Goal: Check status: Check status

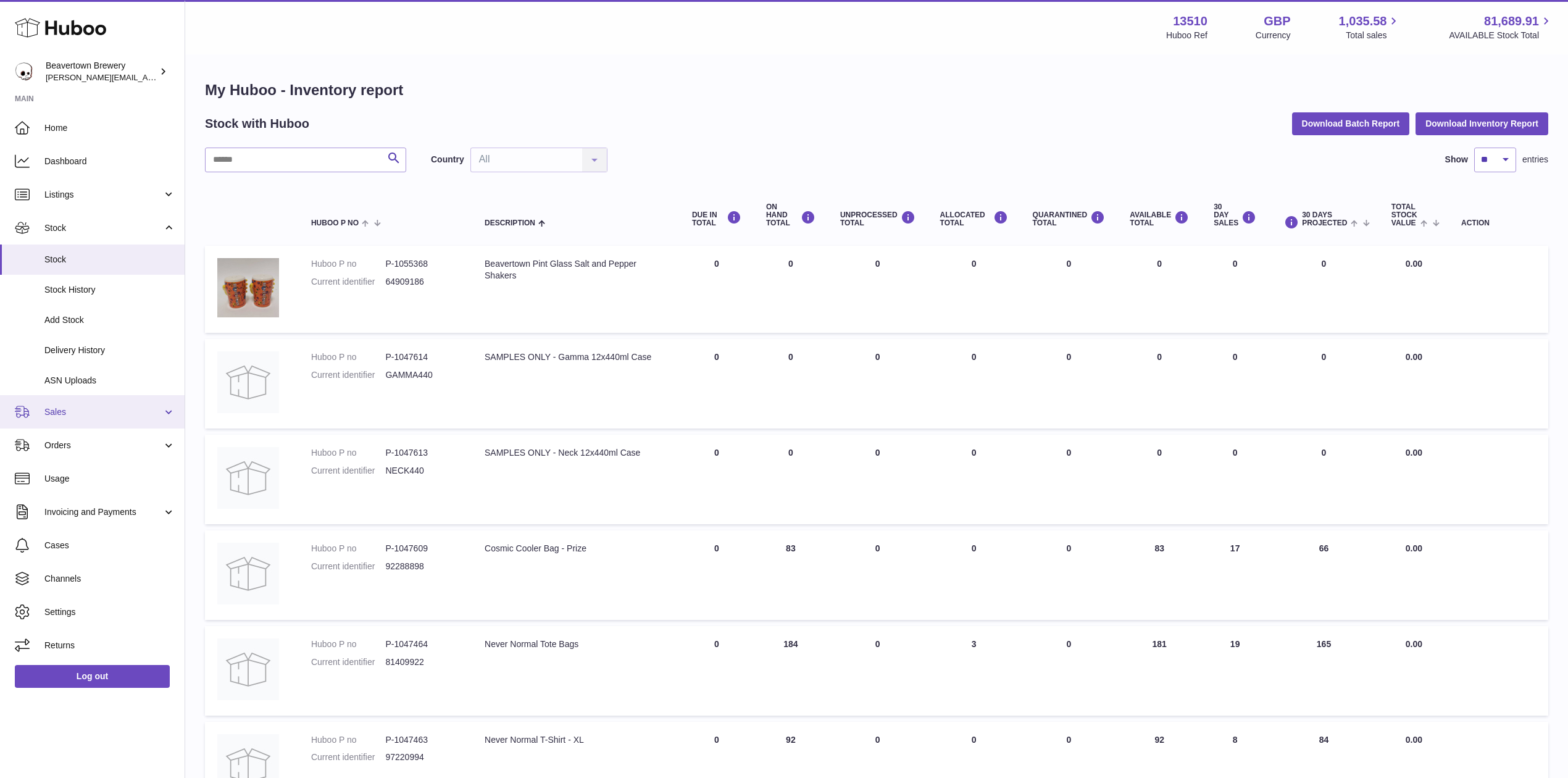
click at [70, 406] on span "Sales" at bounding box center [103, 412] width 118 height 11
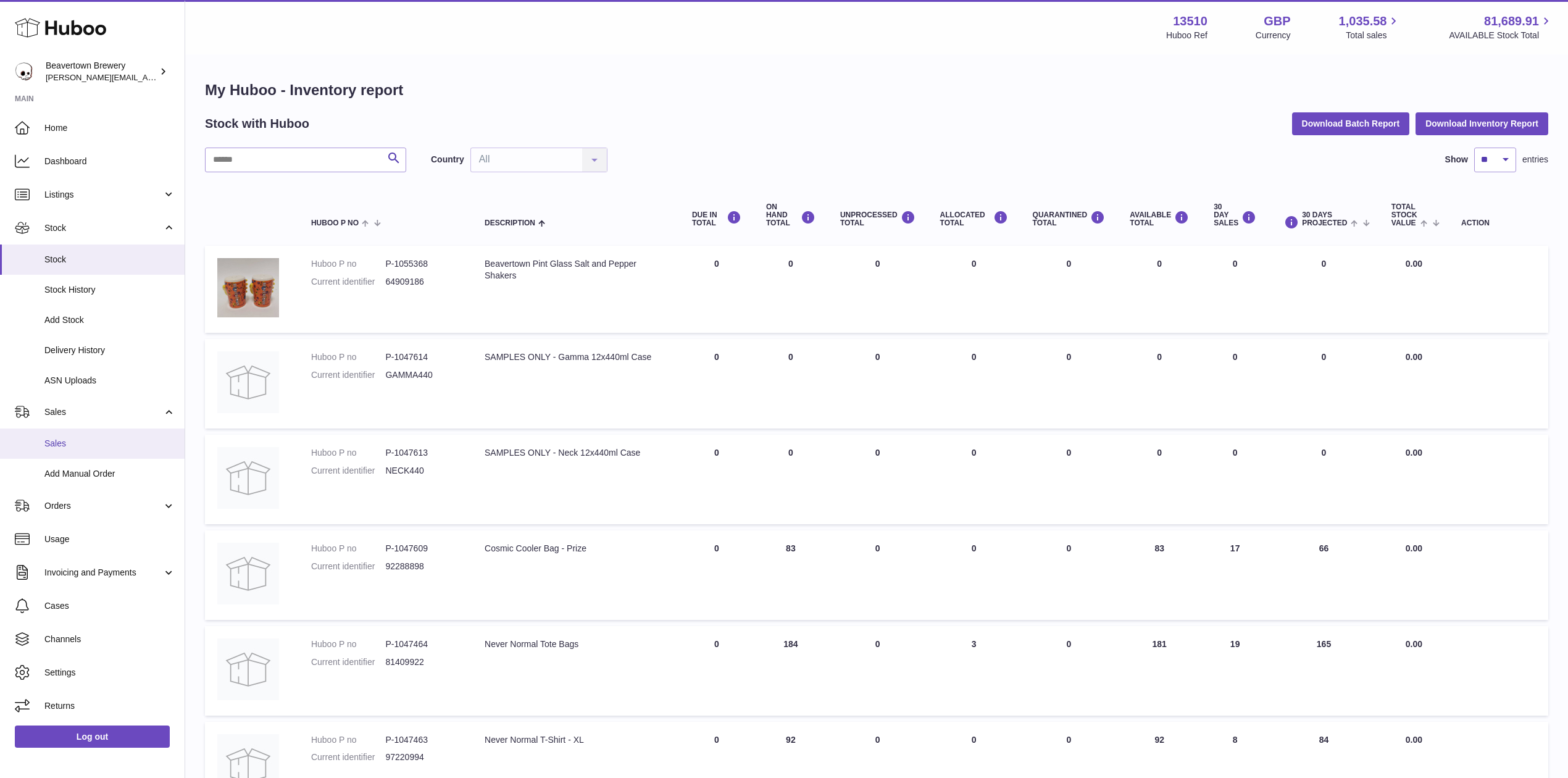
click at [87, 443] on span "Sales" at bounding box center [110, 443] width 131 height 11
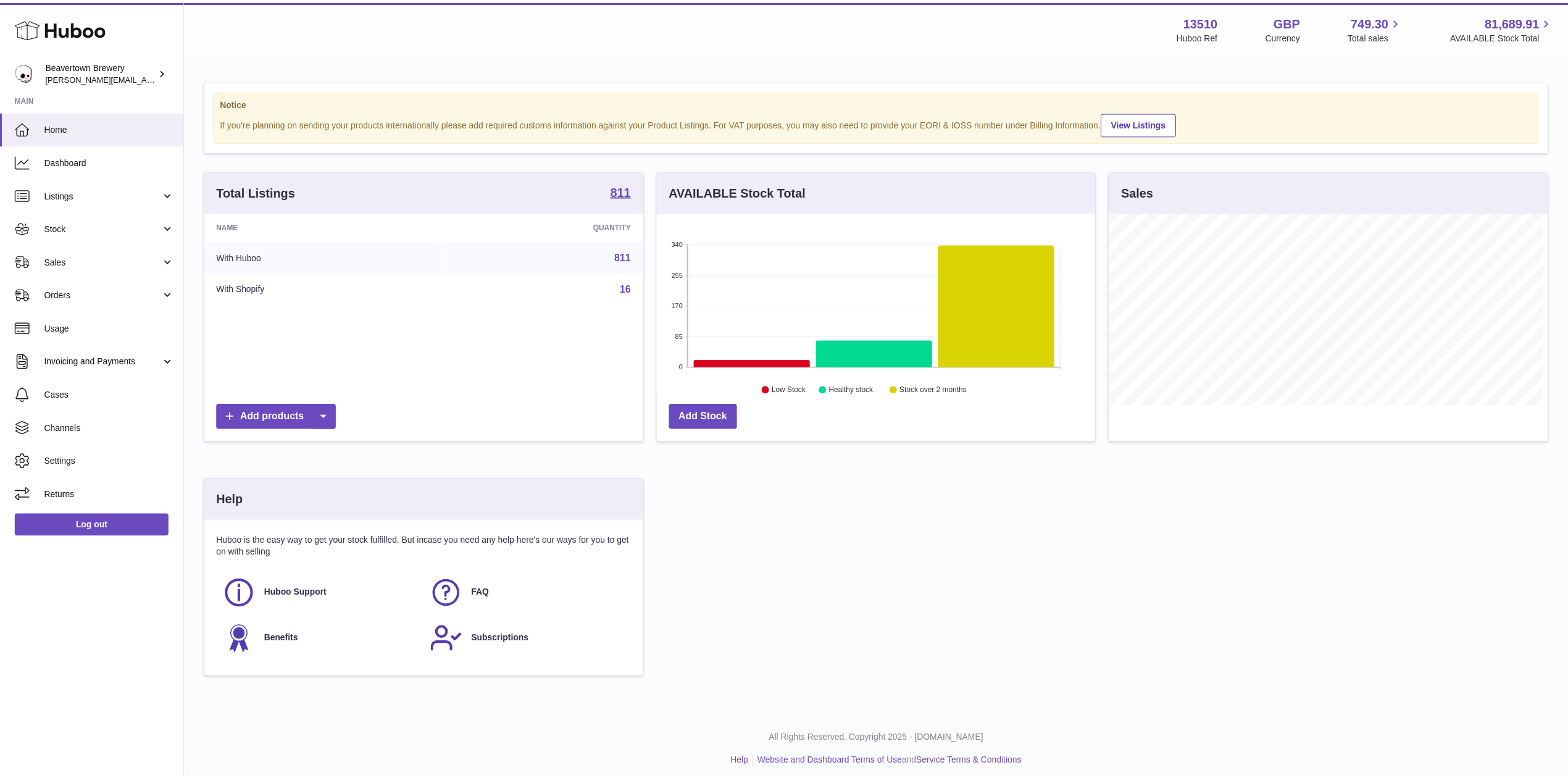
scroll to position [617474, 616923]
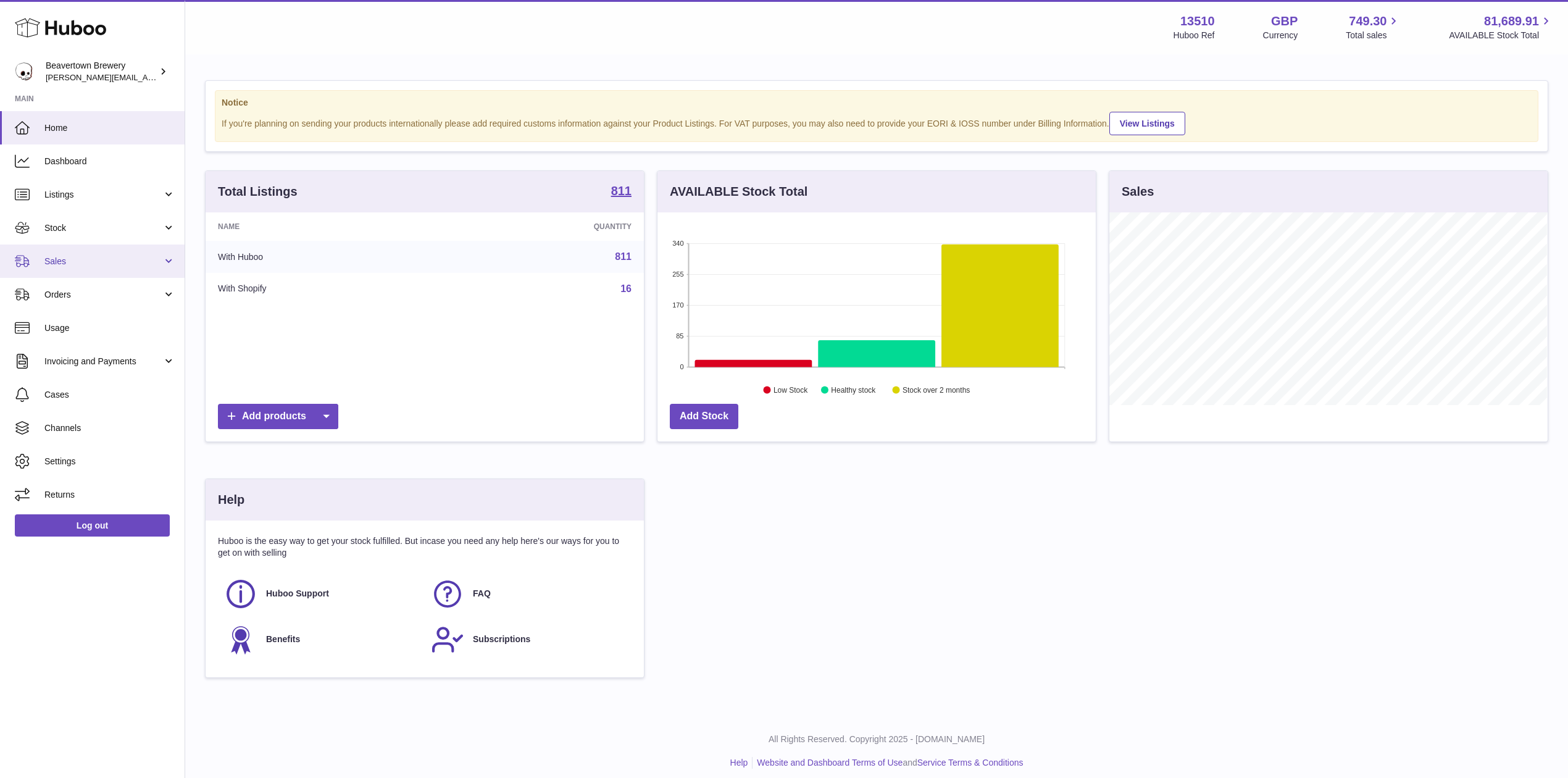
click at [65, 270] on link "Sales" at bounding box center [92, 262] width 185 height 34
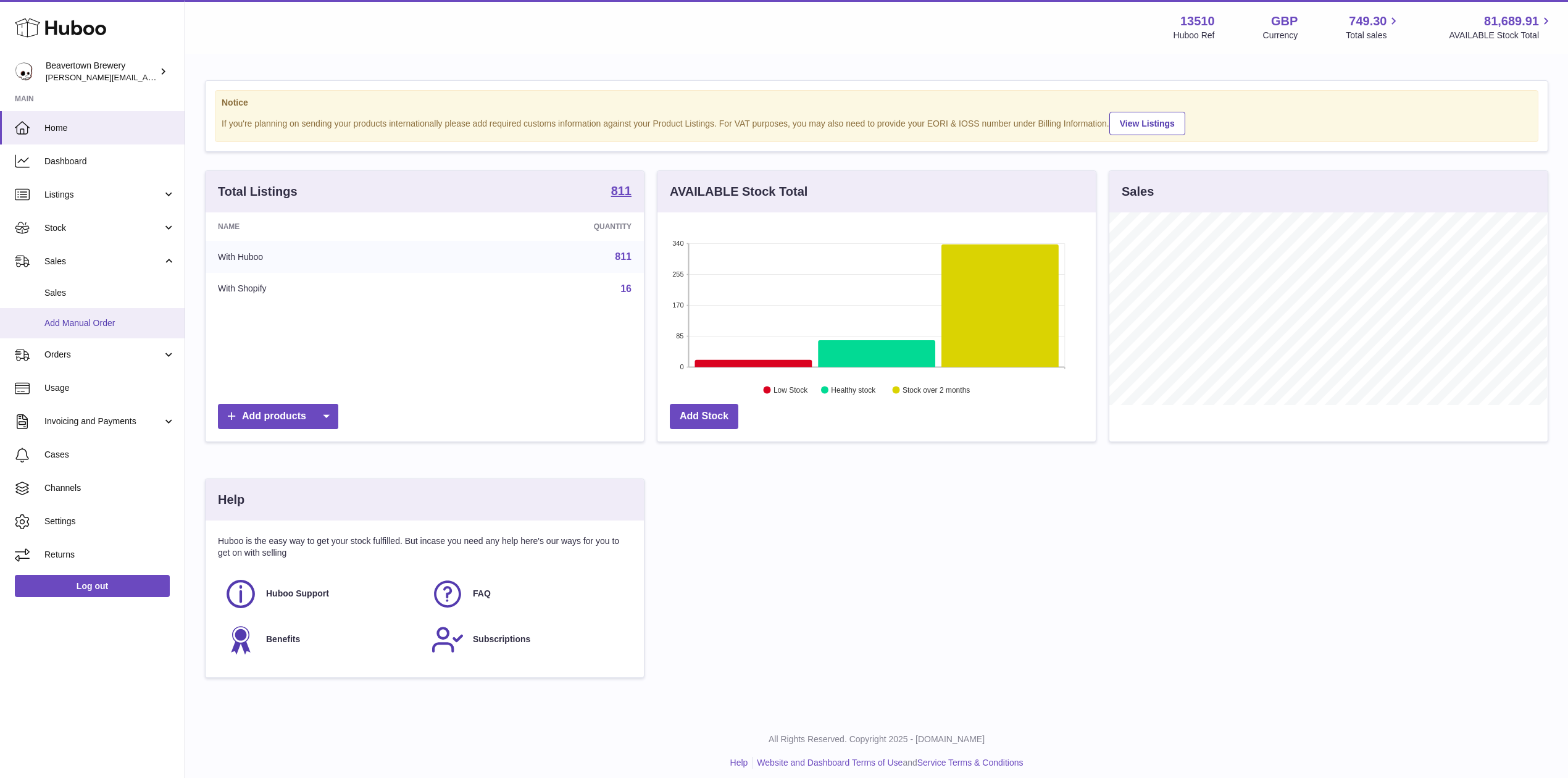
click at [80, 317] on span "Add Manual Order" at bounding box center [110, 323] width 131 height 11
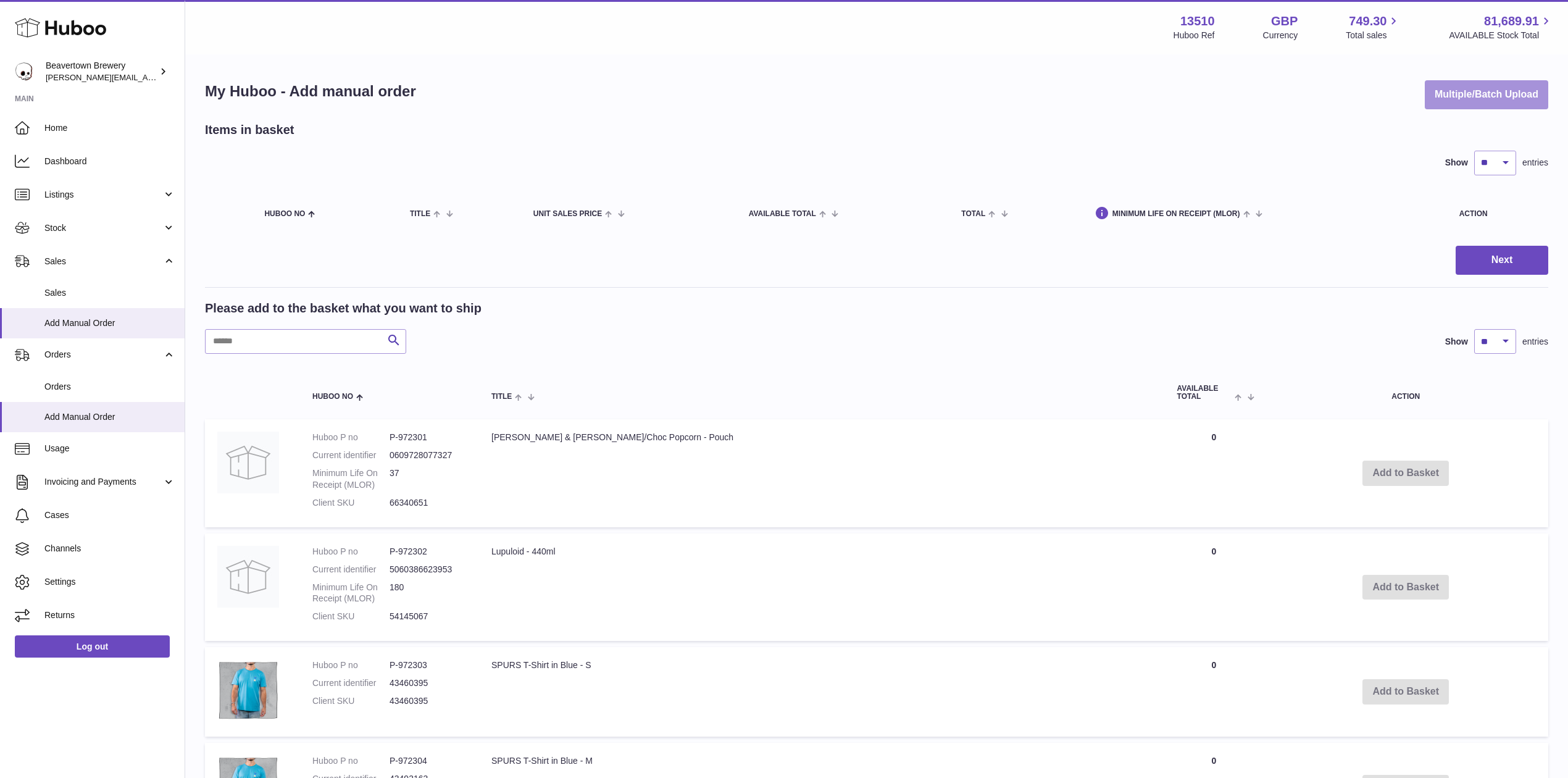
click at [1446, 82] on button "Multiple/Batch Upload" at bounding box center [1487, 94] width 124 height 29
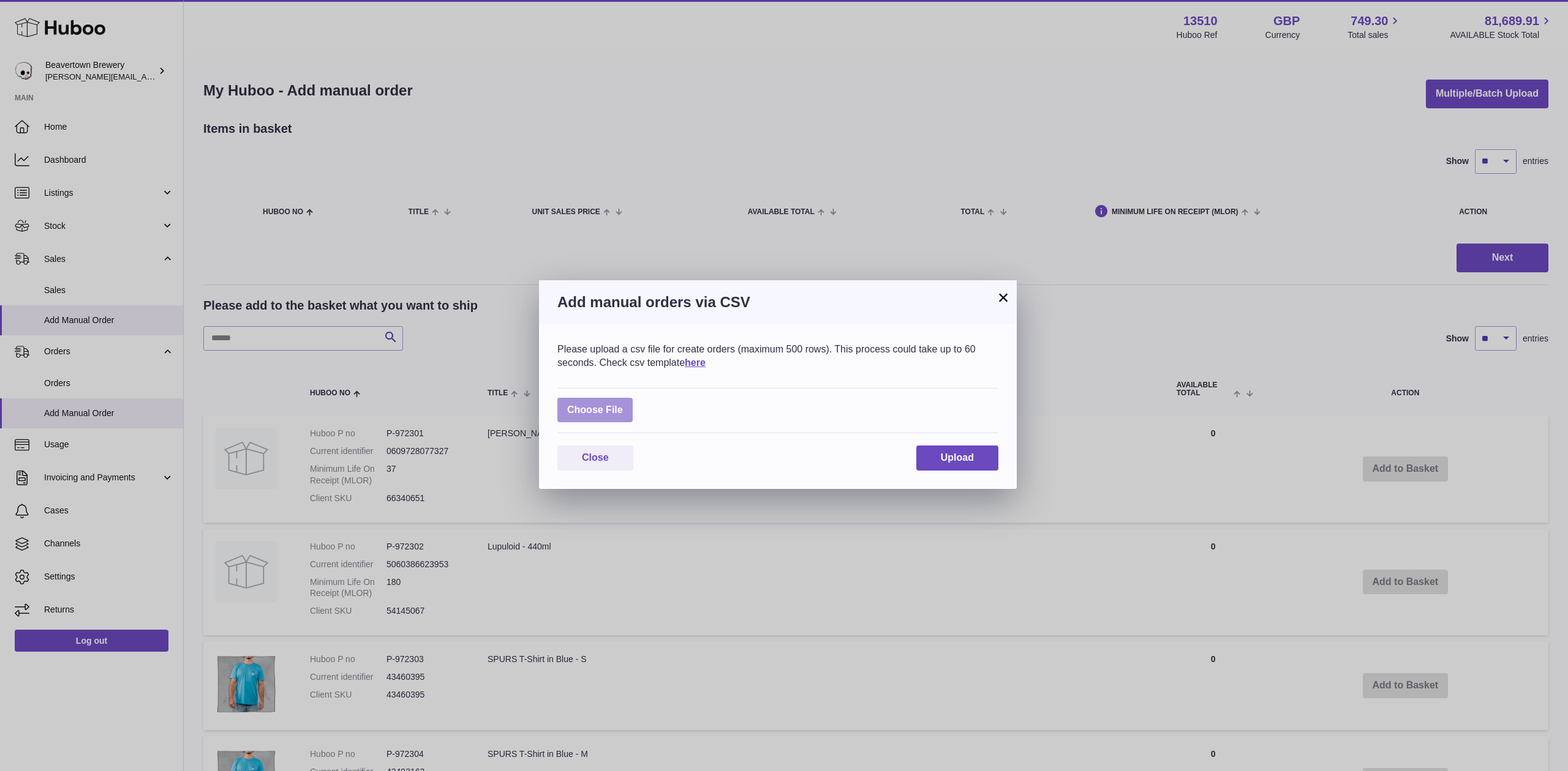
click at [608, 409] on label at bounding box center [595, 410] width 75 height 25
click at [623, 404] on input "file" at bounding box center [623, 404] width 1 height 1
type input "**********"
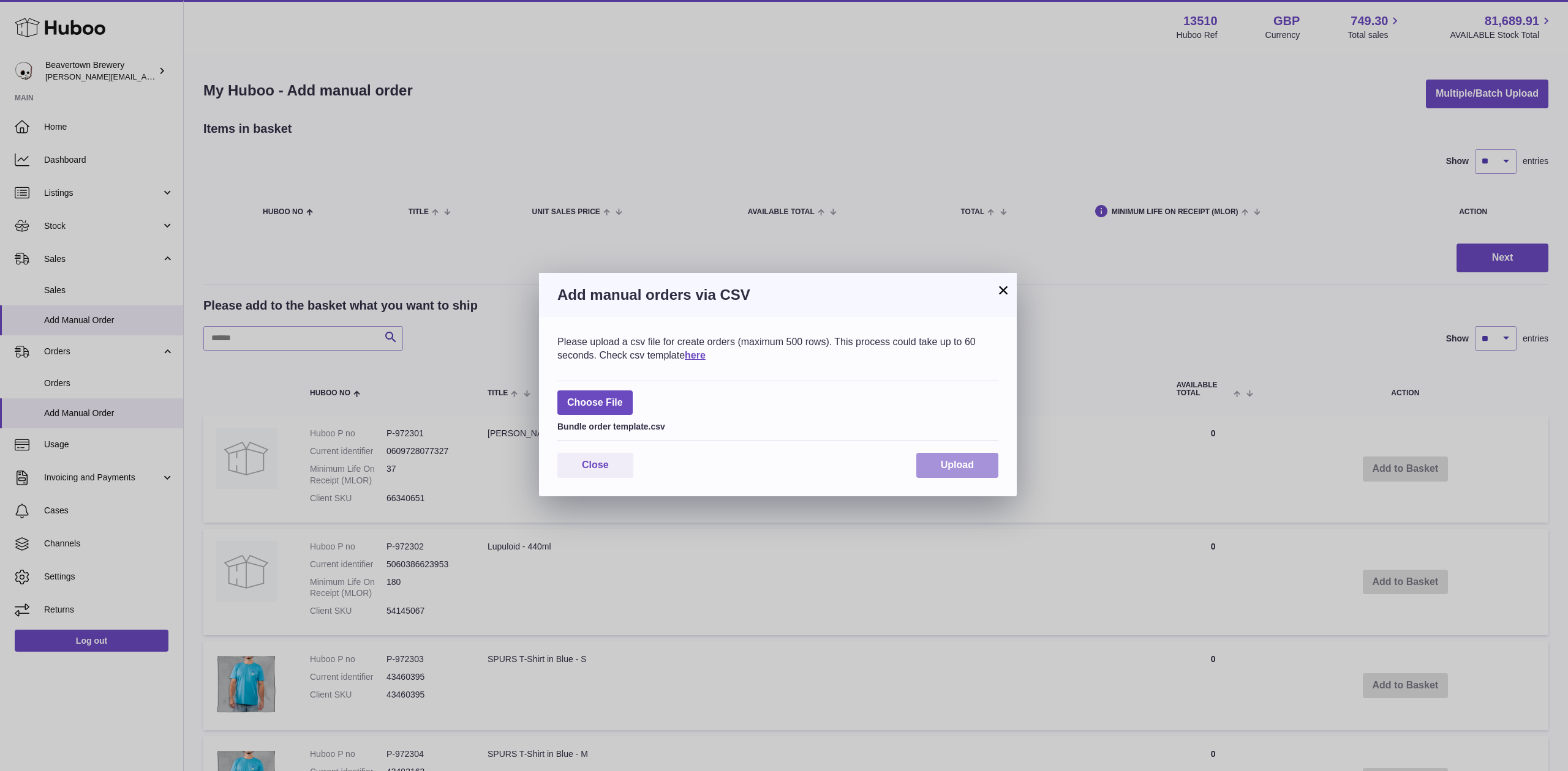
click at [938, 456] on button "Upload" at bounding box center [957, 466] width 82 height 25
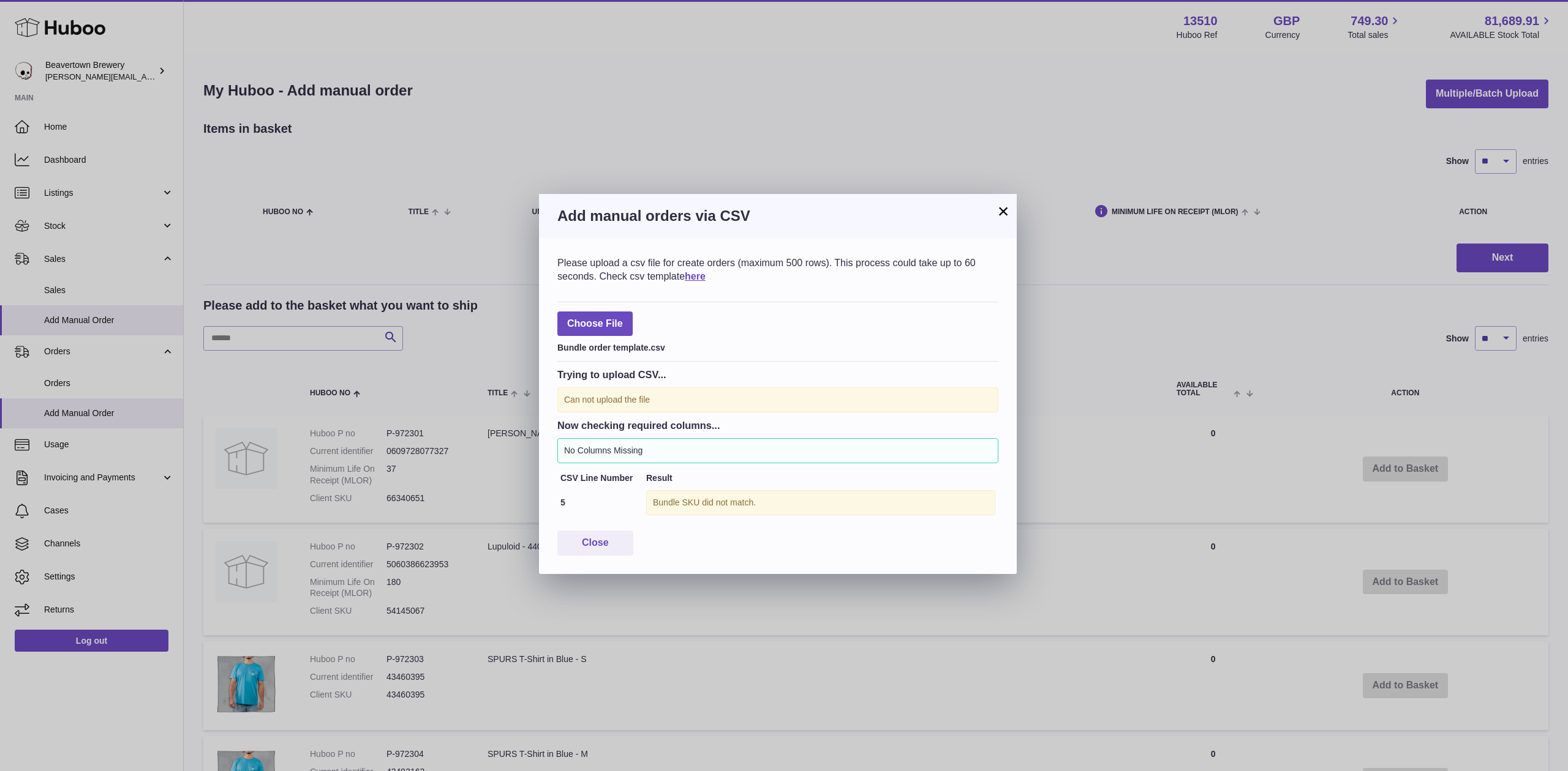
click at [1009, 204] on button "×" at bounding box center [1003, 211] width 15 height 15
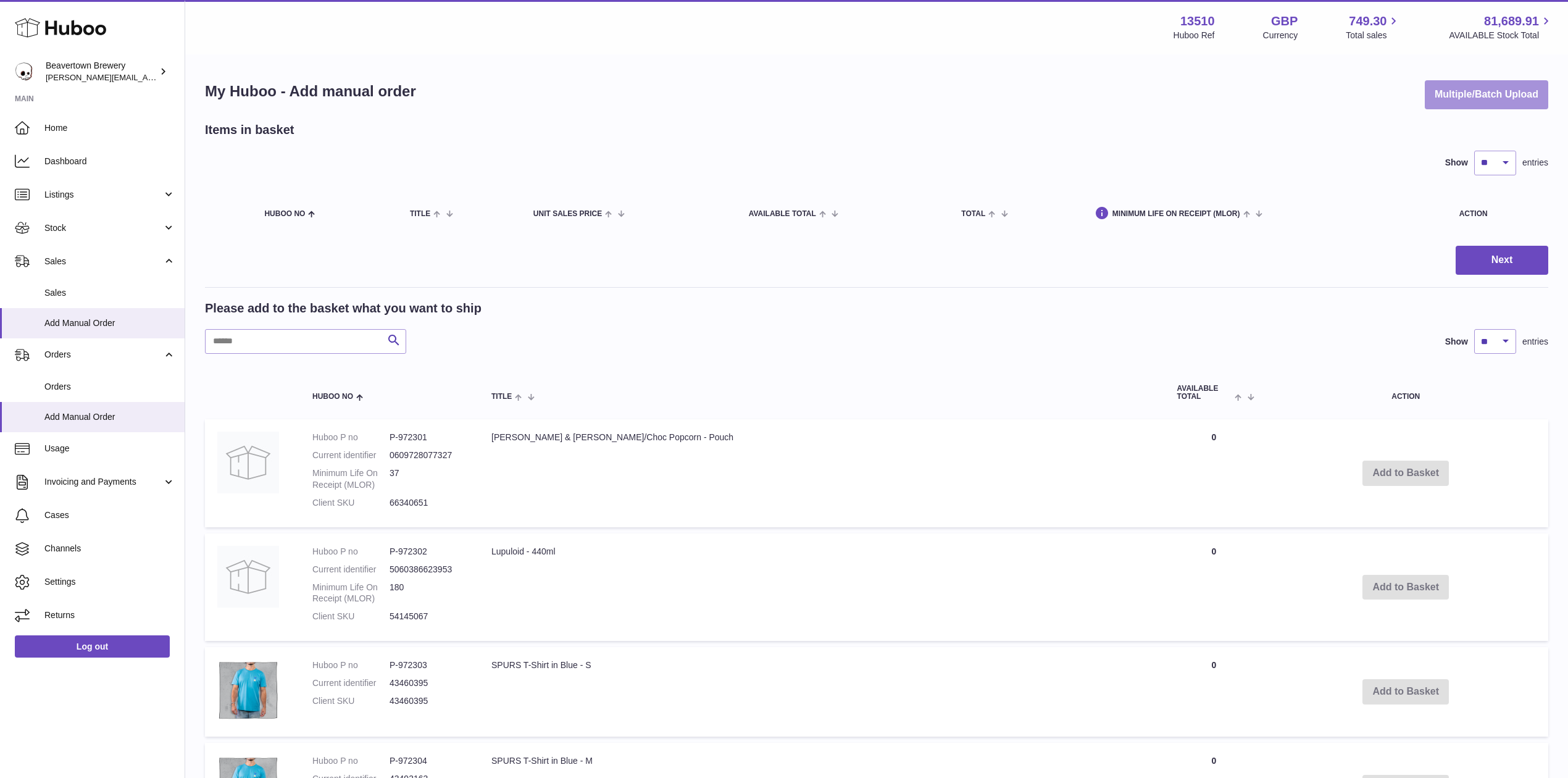
click at [1430, 91] on button "Multiple/Batch Upload" at bounding box center [1487, 94] width 124 height 29
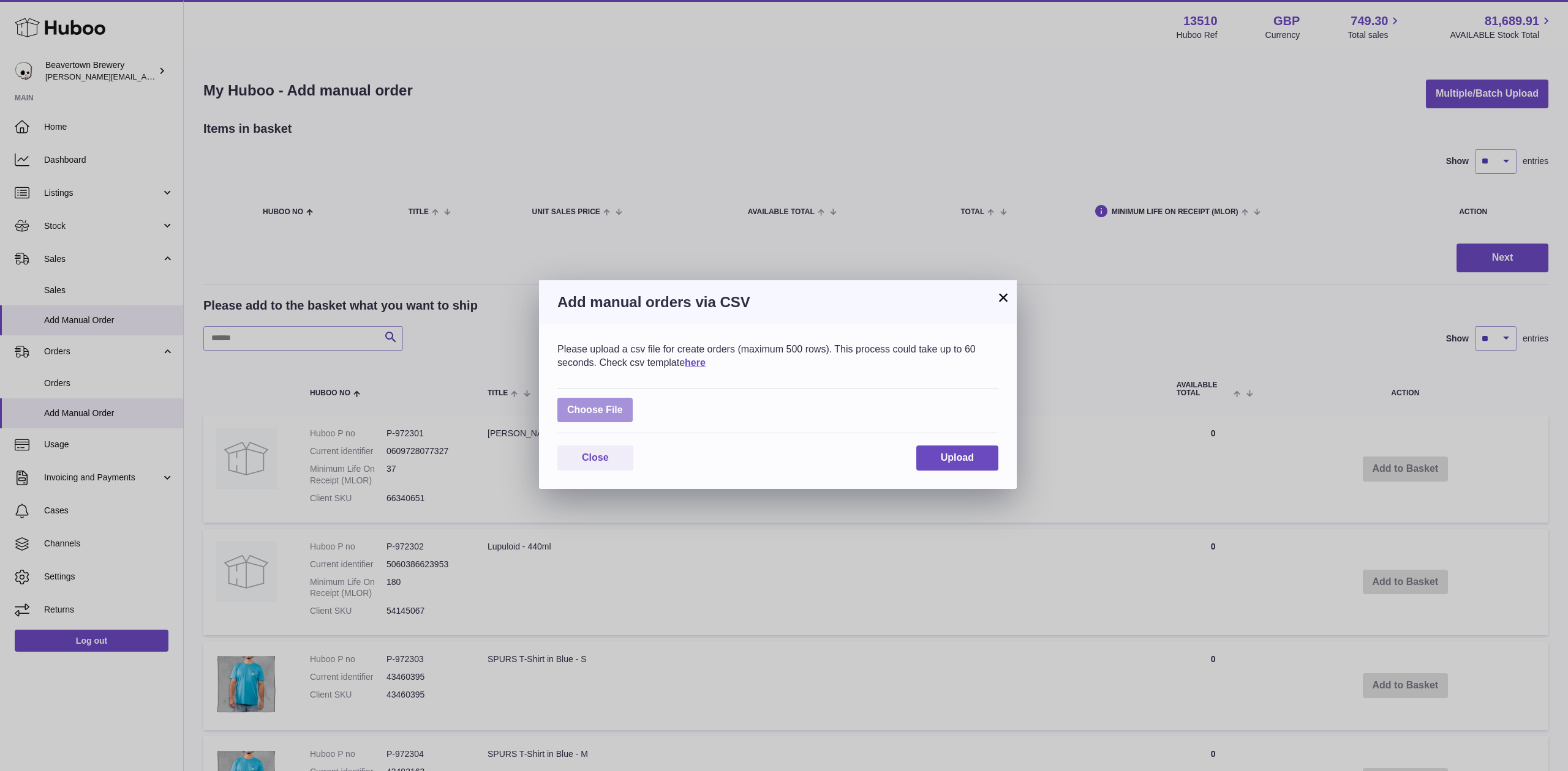
click at [594, 419] on label at bounding box center [595, 410] width 75 height 25
click at [623, 404] on input "file" at bounding box center [623, 404] width 1 height 1
type input "**********"
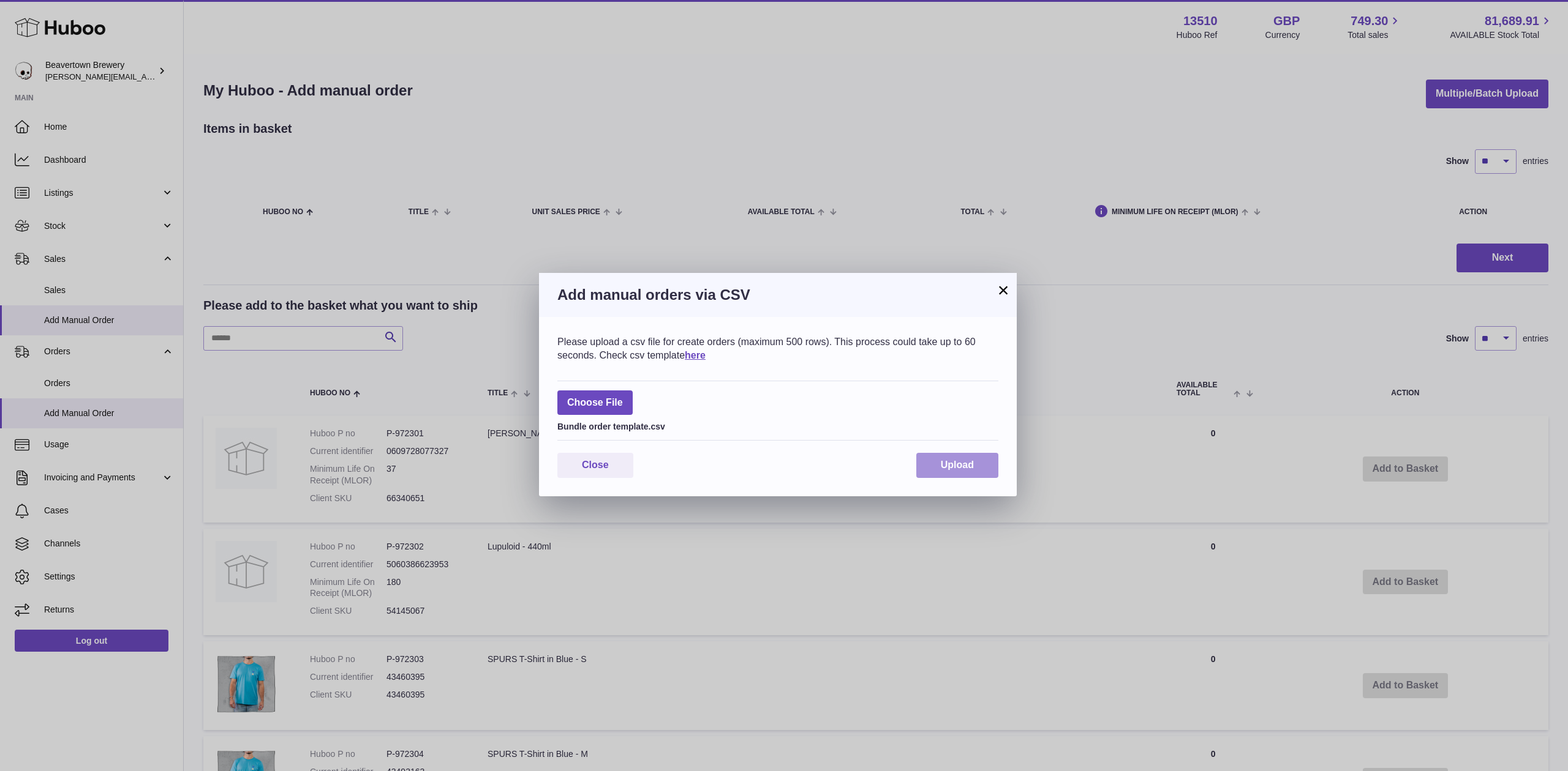
click at [953, 463] on span "Upload" at bounding box center [957, 465] width 33 height 11
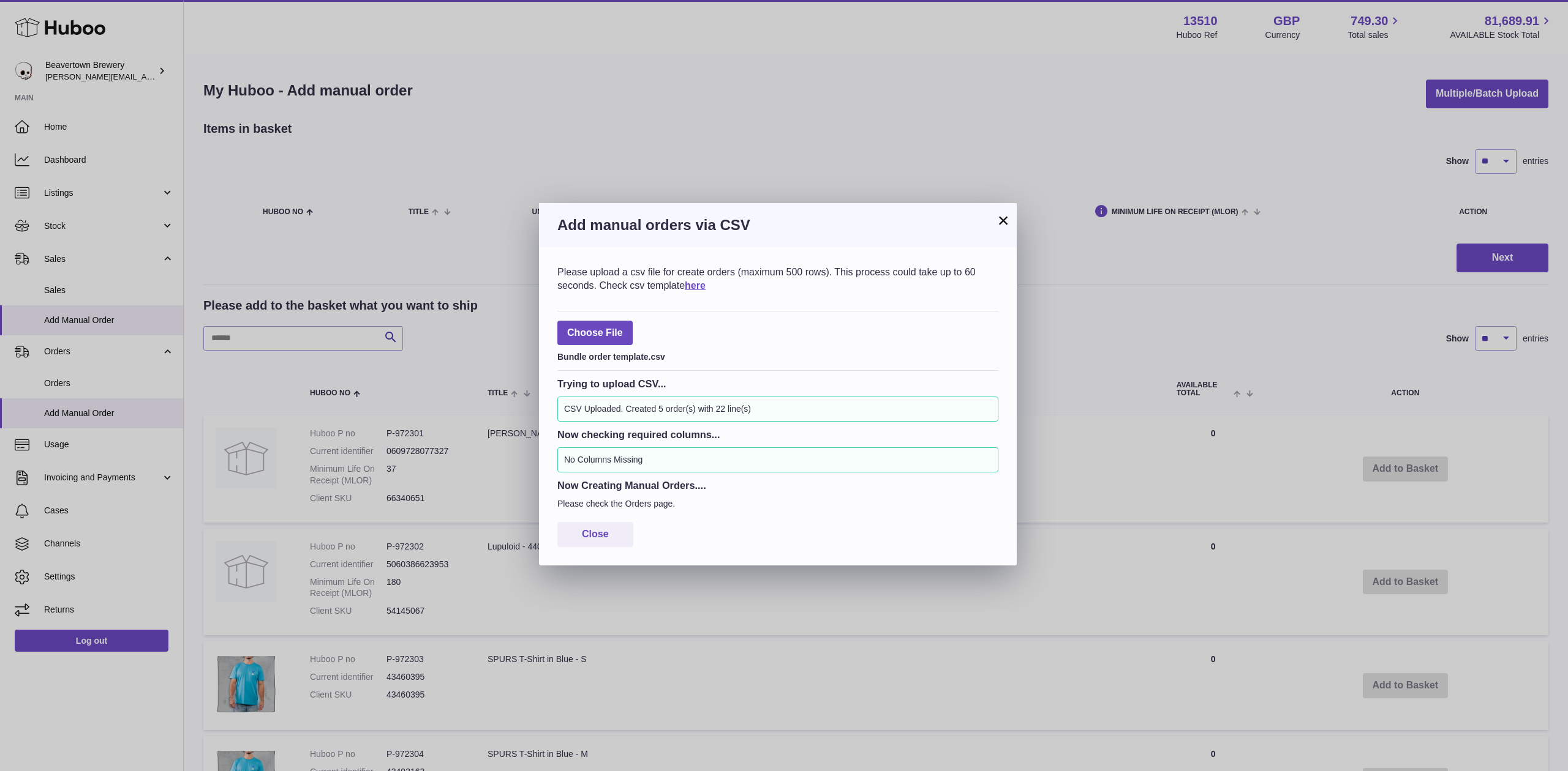
click at [997, 214] on button "×" at bounding box center [1003, 221] width 15 height 15
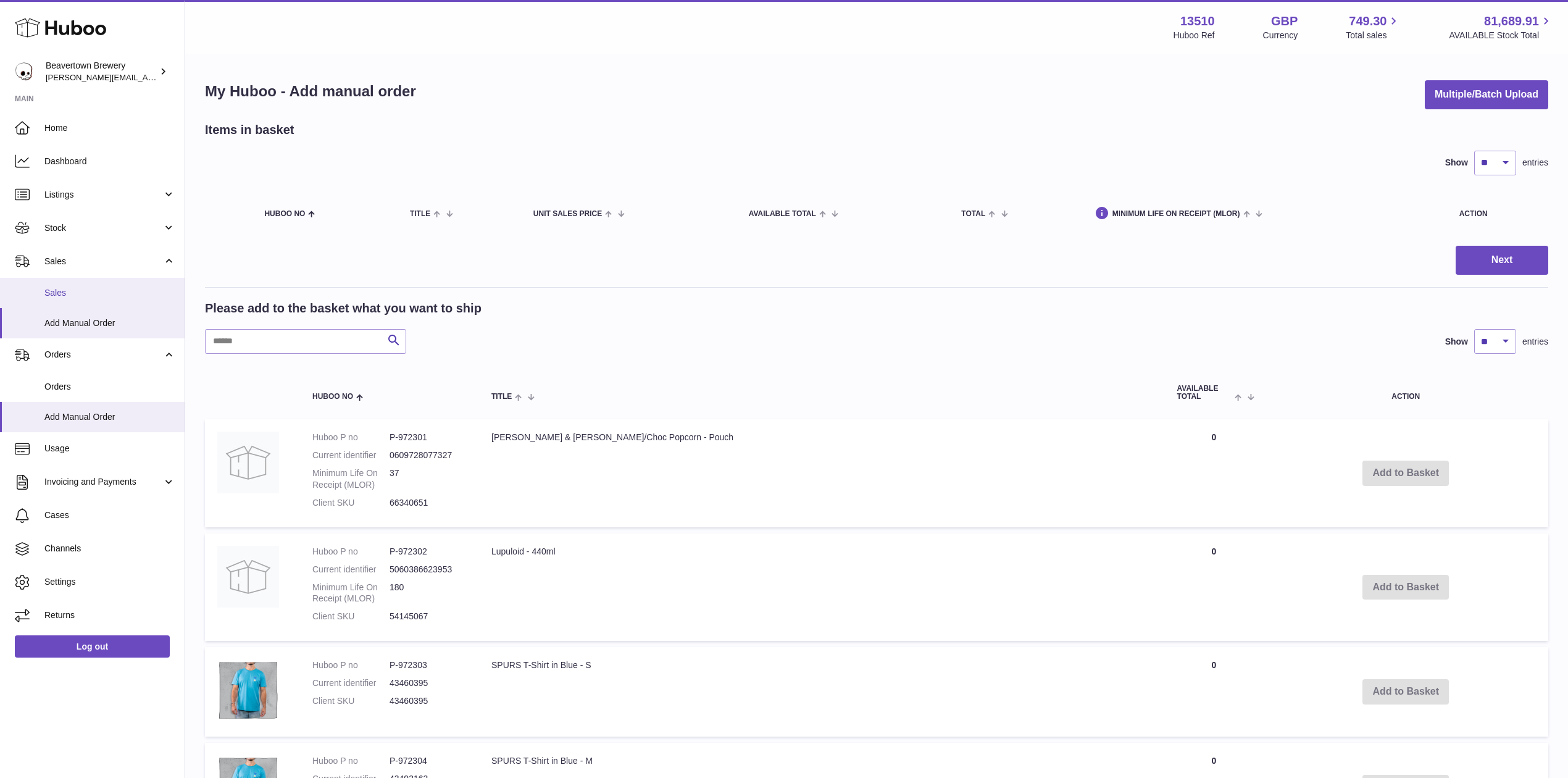
click at [85, 290] on span "Sales" at bounding box center [110, 293] width 131 height 11
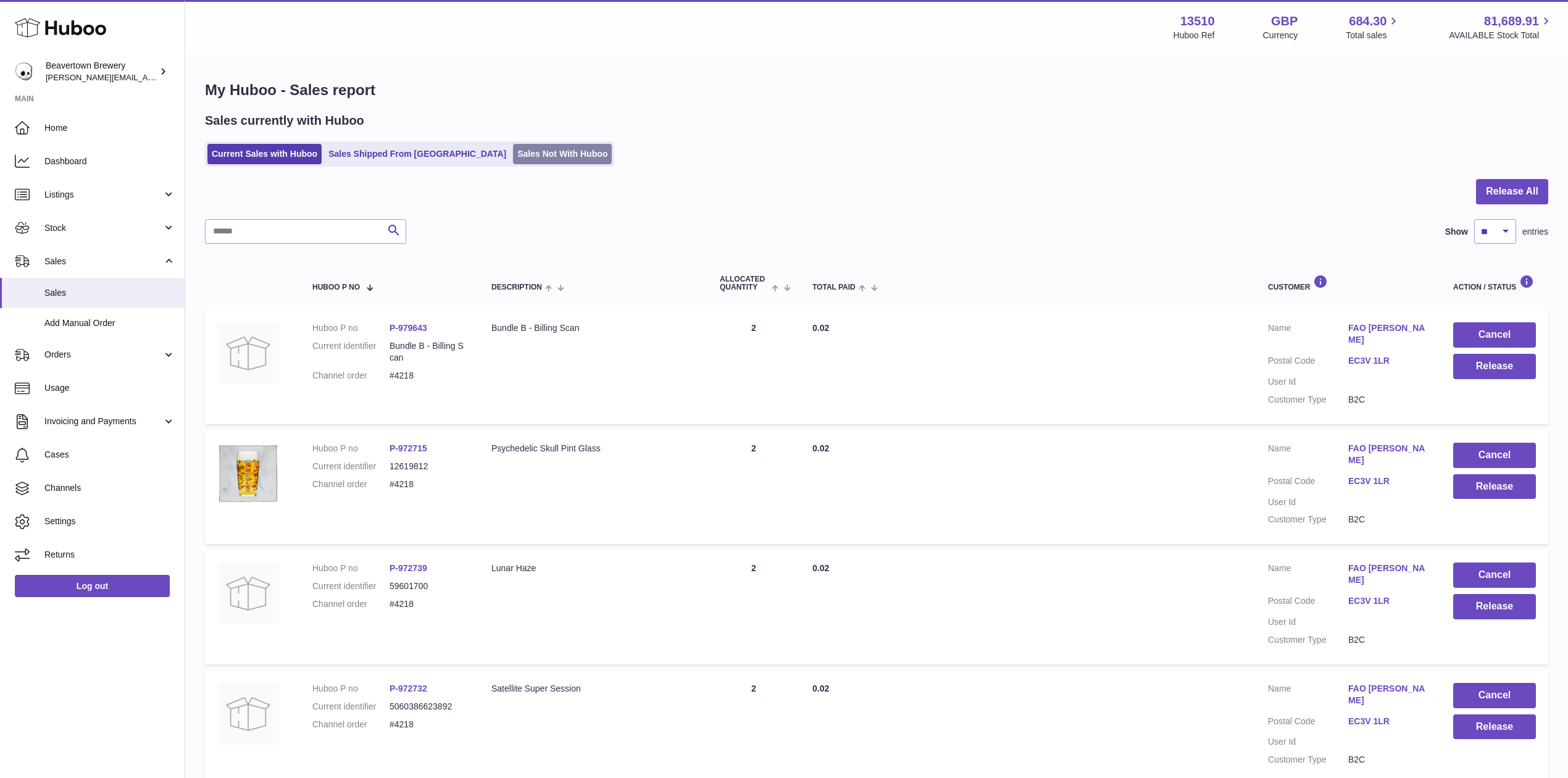
click at [513, 157] on link "Sales Not With Huboo" at bounding box center [562, 154] width 99 height 20
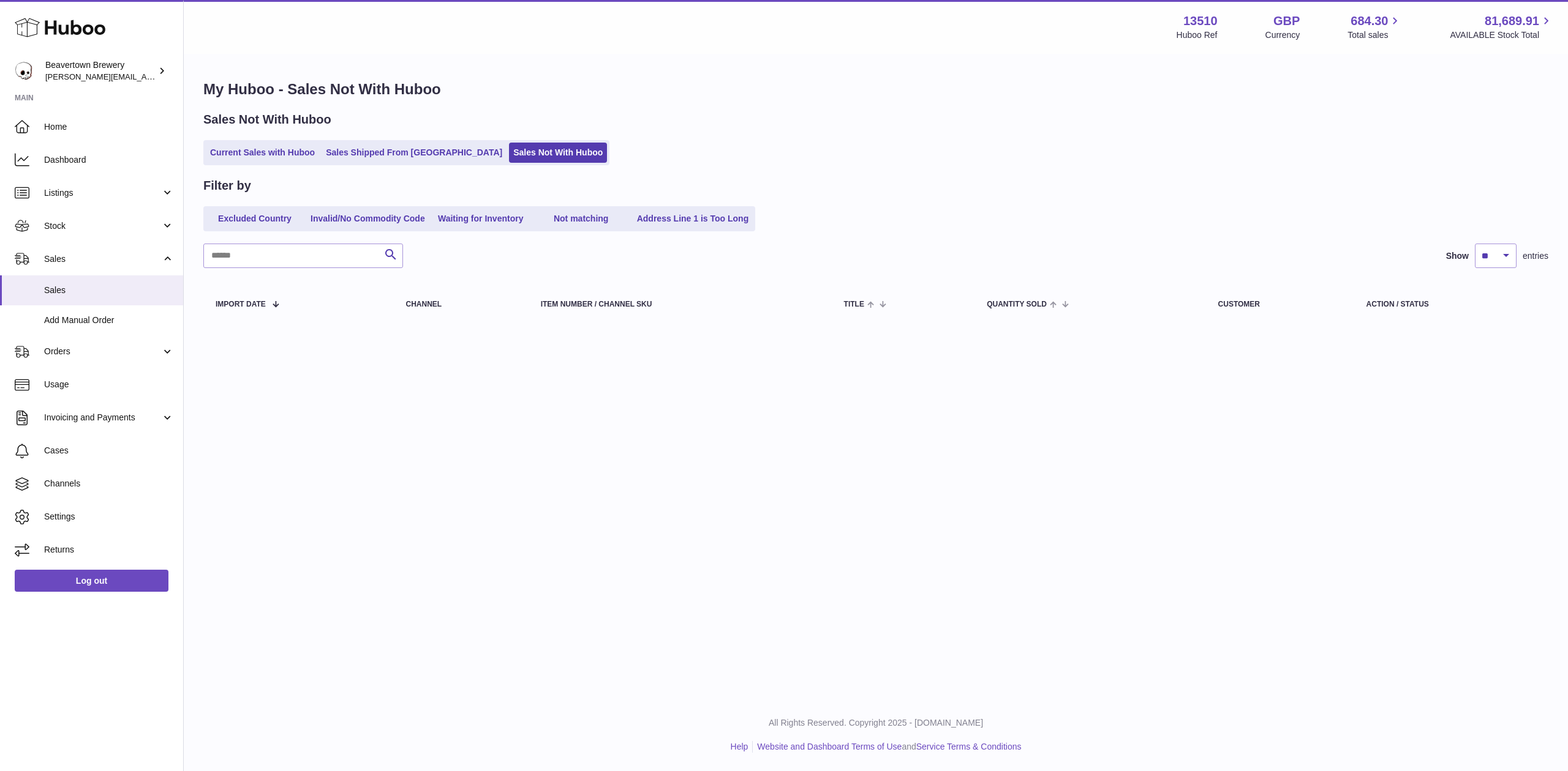
click at [389, 169] on div "My Huboo - Sales Not With Huboo Sales Not With Huboo Current Sales with Huboo S…" at bounding box center [876, 203] width 1384 height 297
click at [375, 151] on link "Sales Shipped From Huboo" at bounding box center [413, 153] width 185 height 20
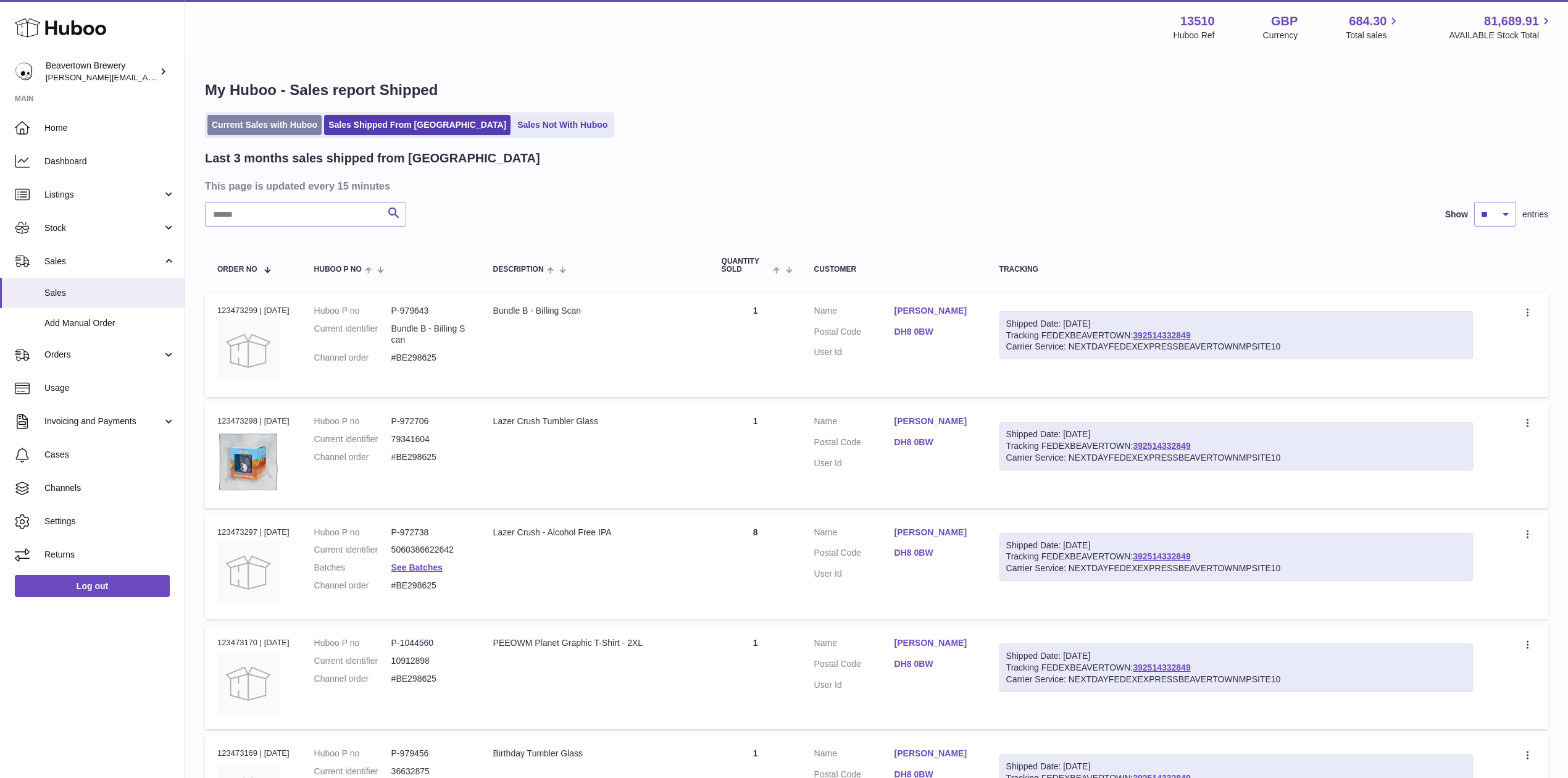
click at [267, 134] on link "Current Sales with Huboo" at bounding box center [265, 125] width 114 height 20
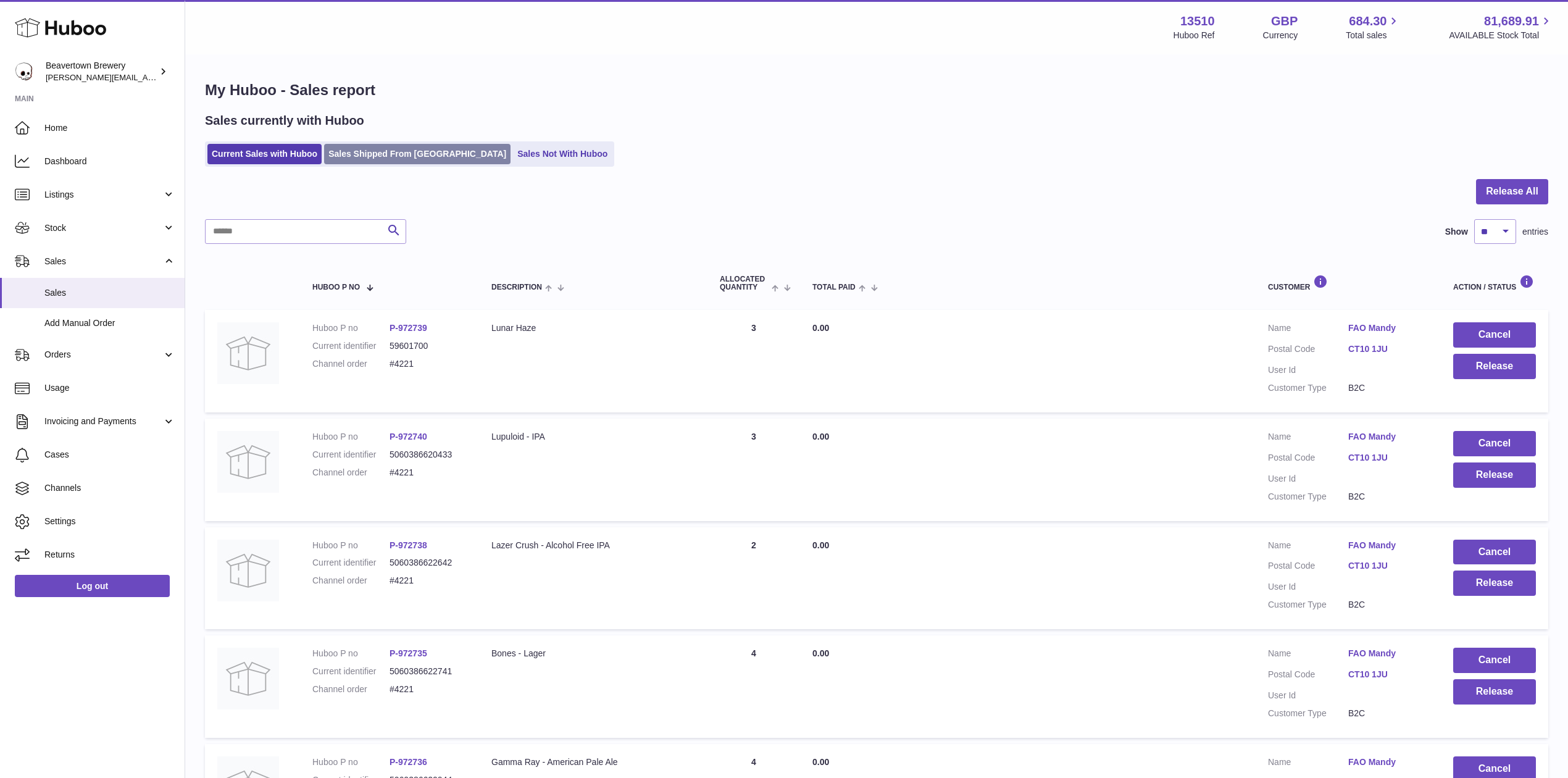
click at [349, 147] on link "Sales Shipped From [GEOGRAPHIC_DATA]" at bounding box center [417, 154] width 186 height 20
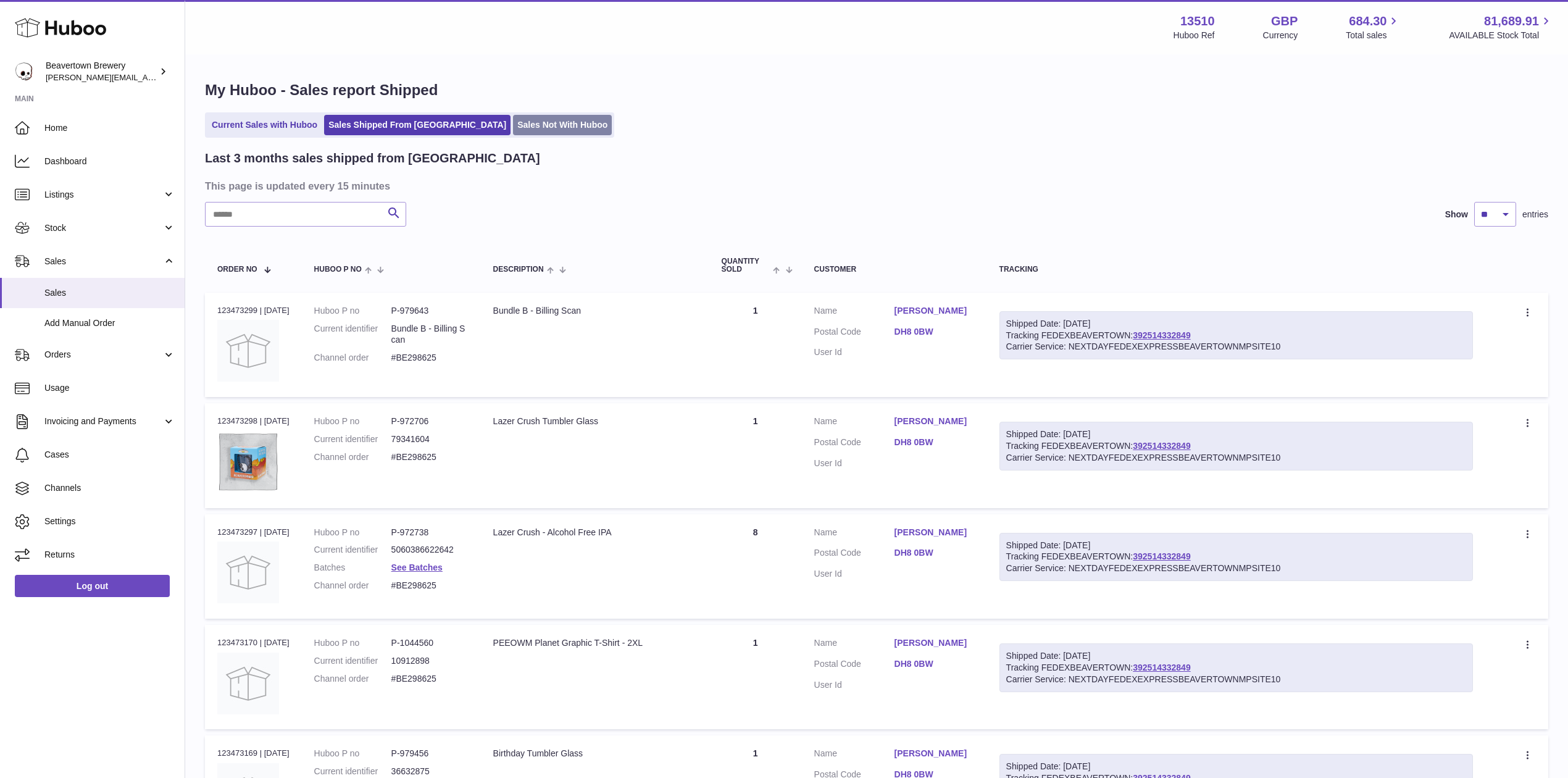
click at [513, 122] on link "Sales Not With Huboo" at bounding box center [562, 125] width 99 height 20
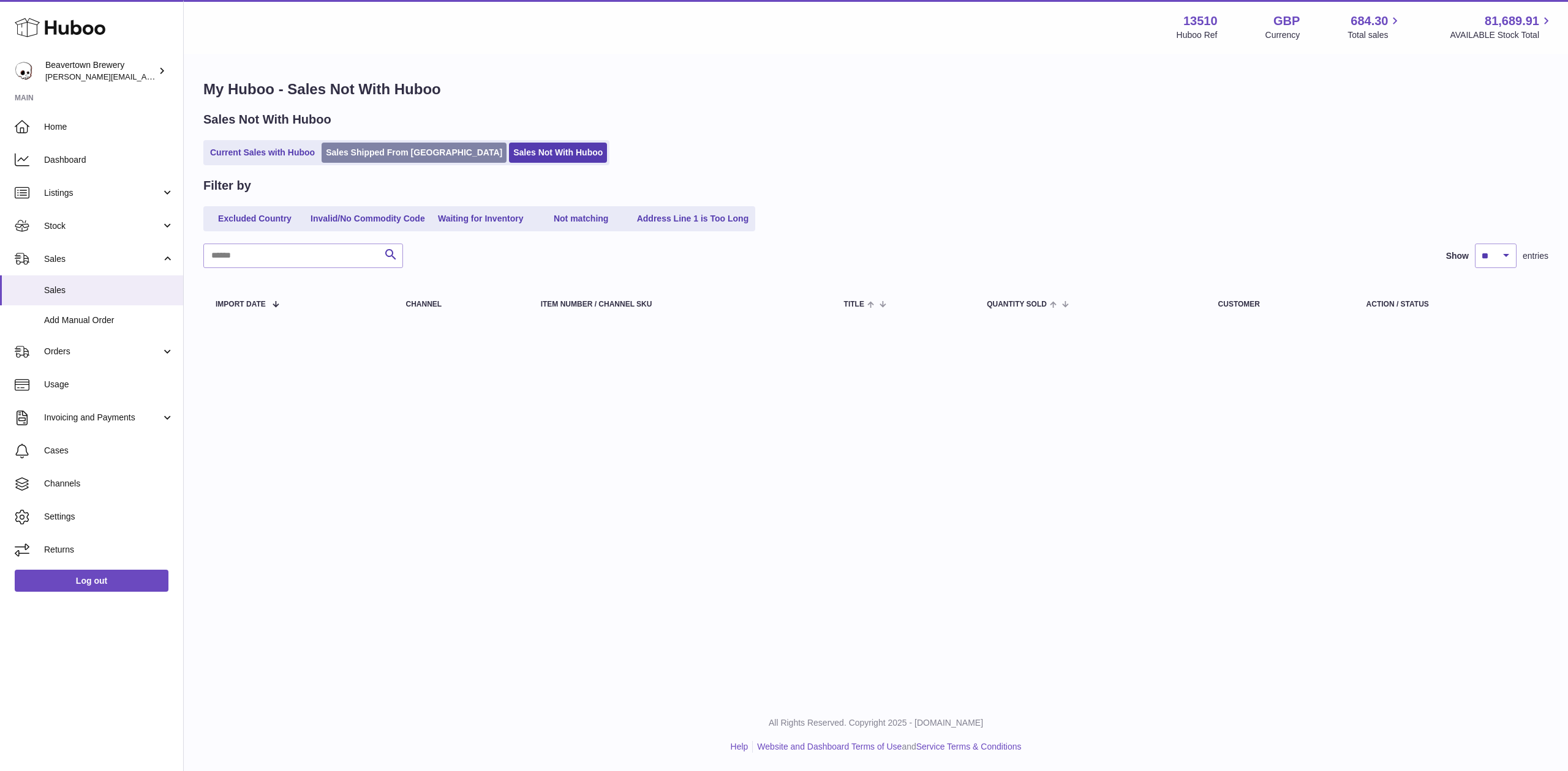
click at [395, 143] on link "Sales Shipped From [GEOGRAPHIC_DATA]" at bounding box center [413, 153] width 185 height 20
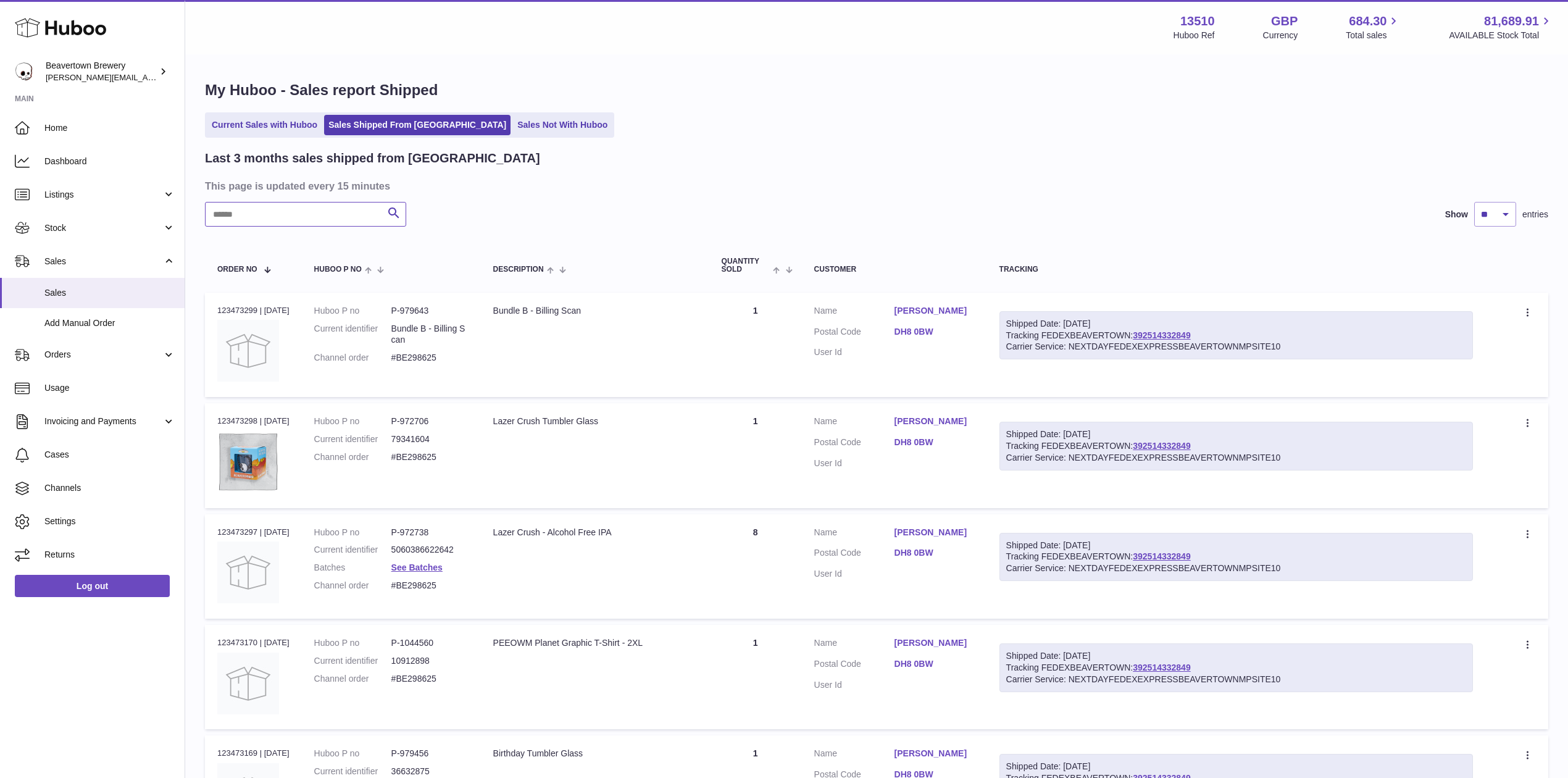
click at [289, 206] on input "text" at bounding box center [305, 214] width 201 height 25
paste input "*********"
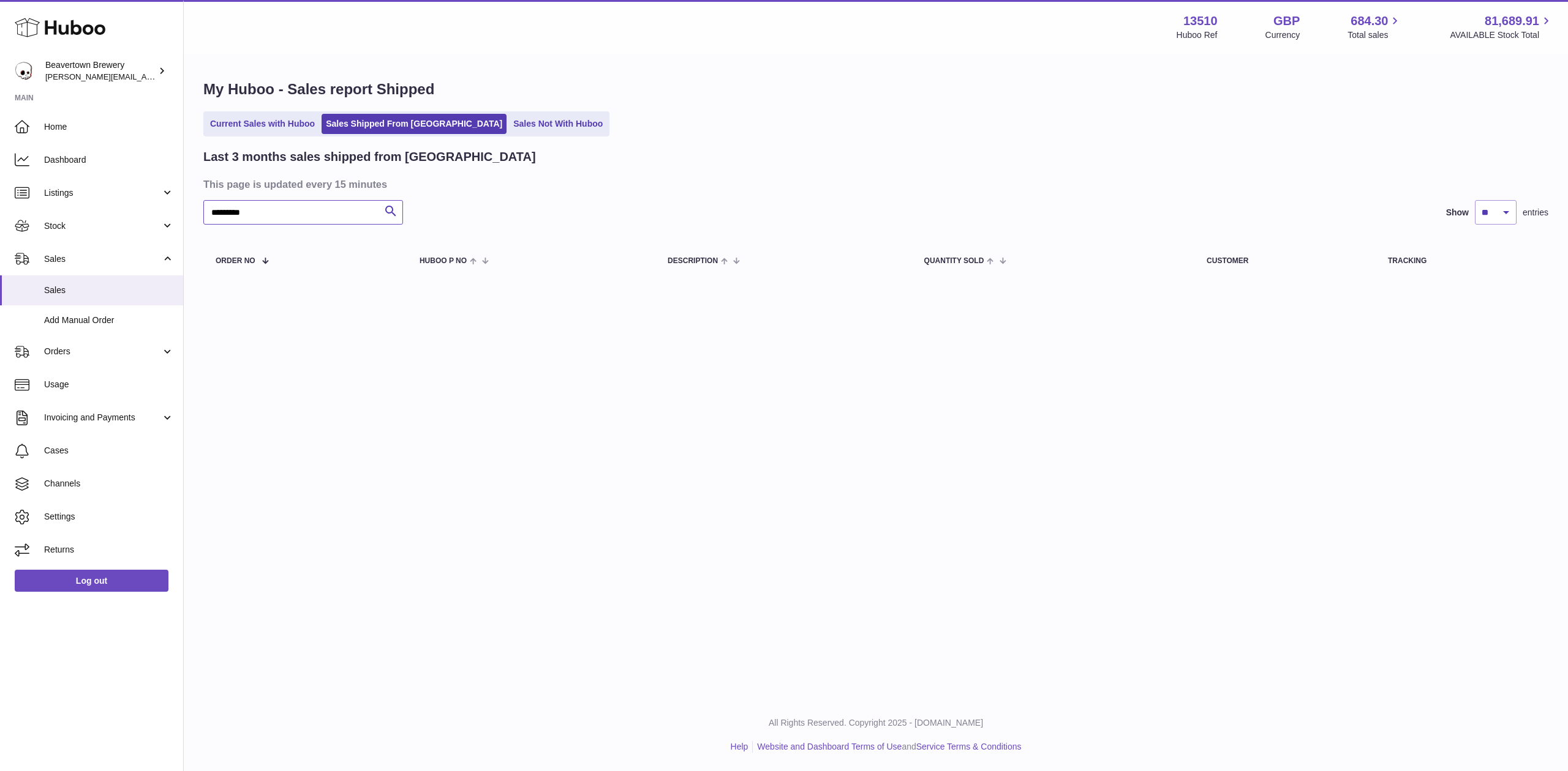
type input "*********"
click at [79, 231] on span "Stock" at bounding box center [102, 226] width 117 height 11
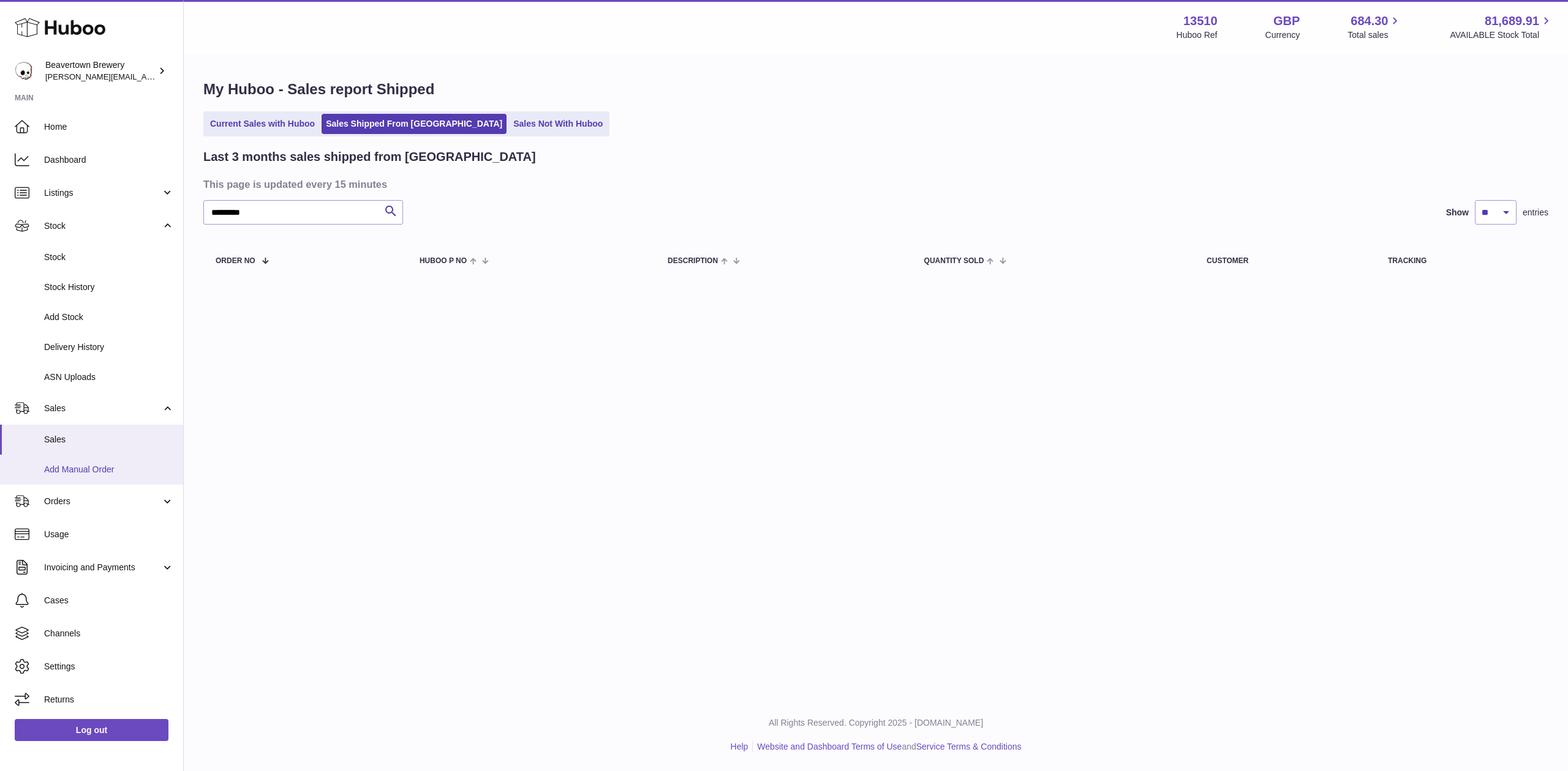
click at [71, 458] on link "Add Manual Order" at bounding box center [91, 469] width 183 height 30
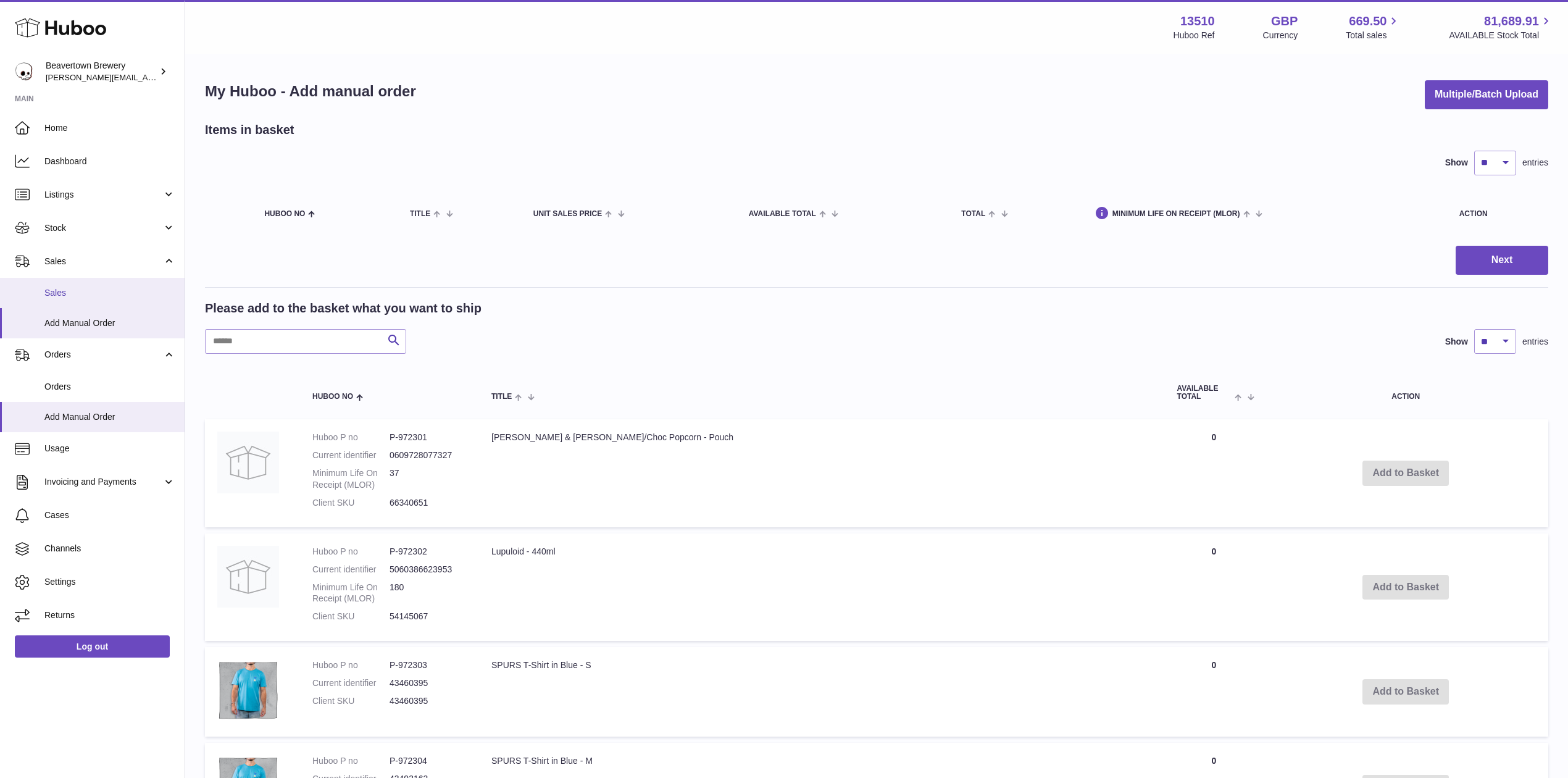
click at [34, 294] on link "Sales" at bounding box center [92, 293] width 185 height 30
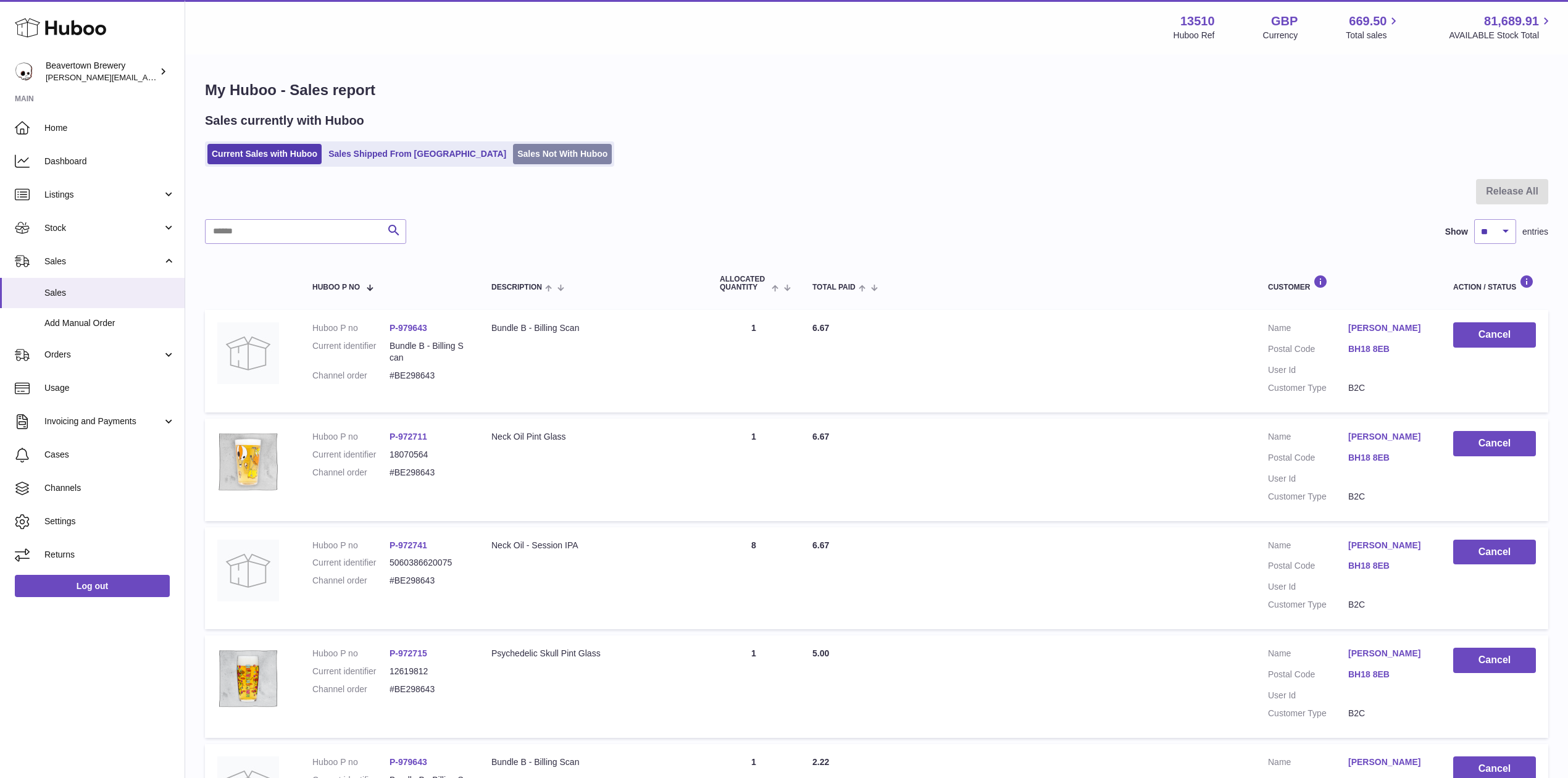
click at [513, 151] on link "Sales Not With Huboo" at bounding box center [562, 154] width 99 height 20
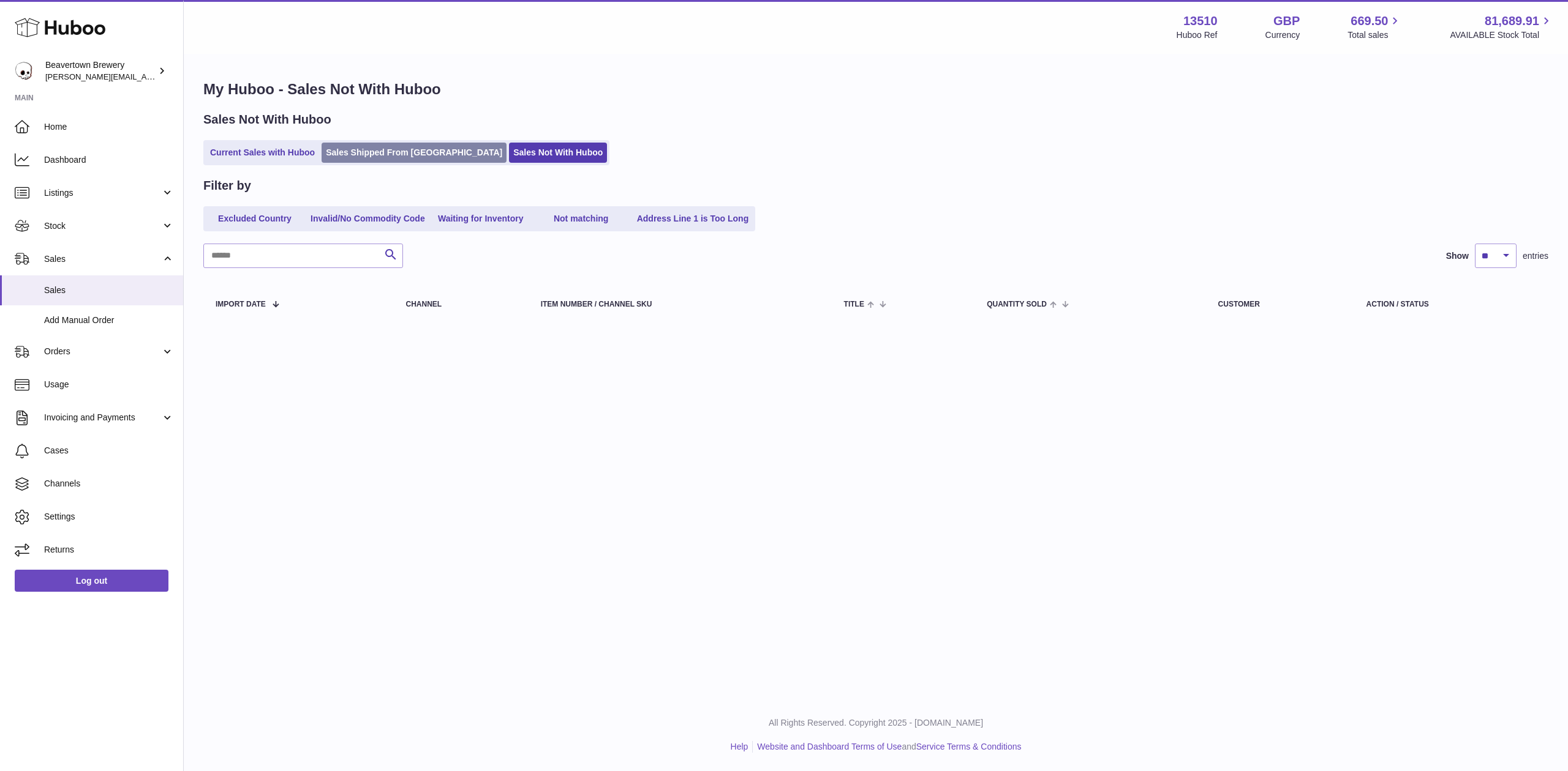
click at [441, 152] on link "Sales Shipped From [GEOGRAPHIC_DATA]" at bounding box center [413, 153] width 185 height 20
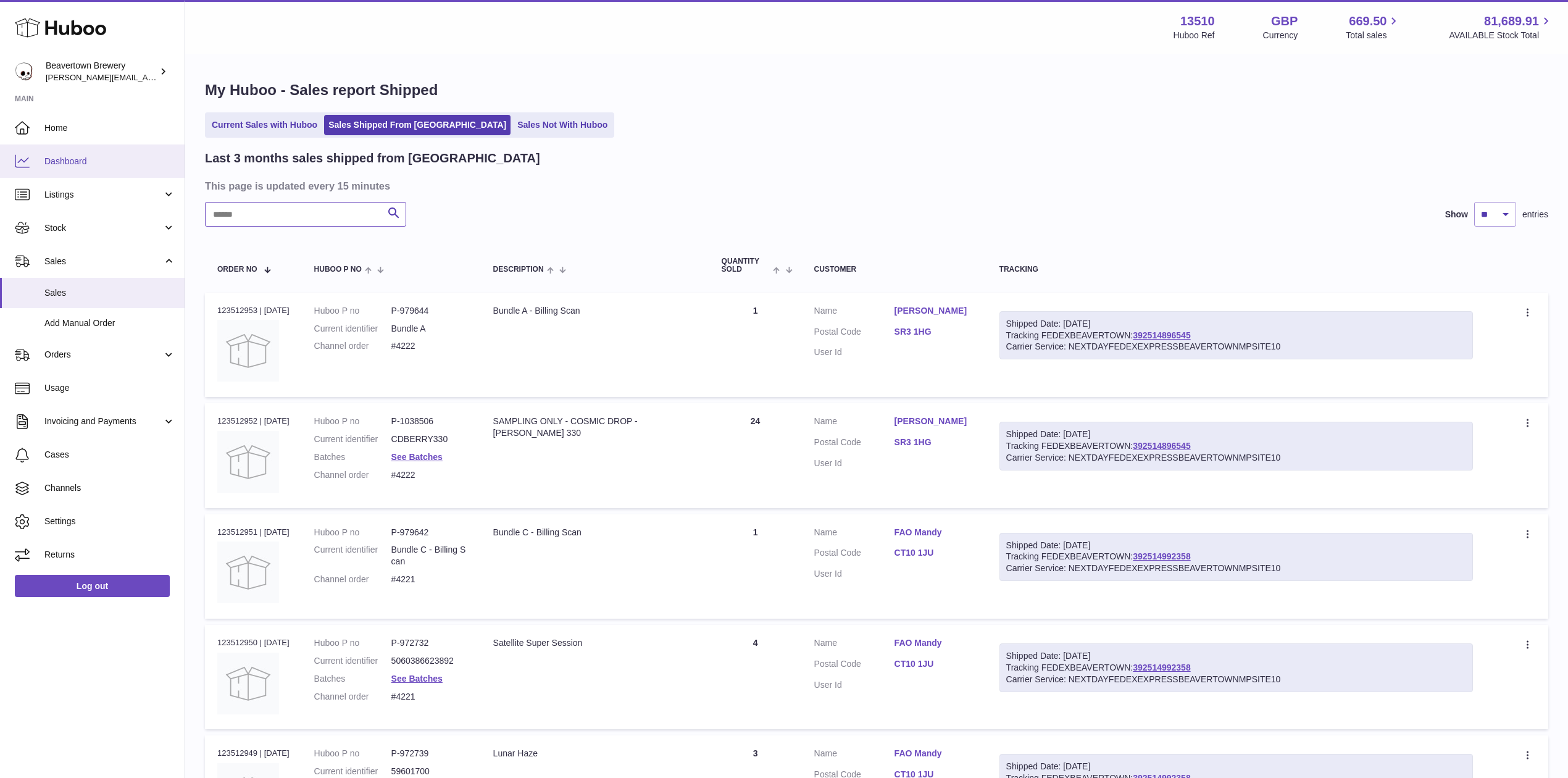
drag, startPoint x: 286, startPoint y: 206, endPoint x: 149, endPoint y: 165, distance: 143.0
click at [173, 173] on div "Huboo Beavertown Brewery [PERSON_NAME][EMAIL_ADDRESS][PERSON_NAME][DOMAIN_NAME]…" at bounding box center [784, 765] width 1568 height 1530
paste input "*****"
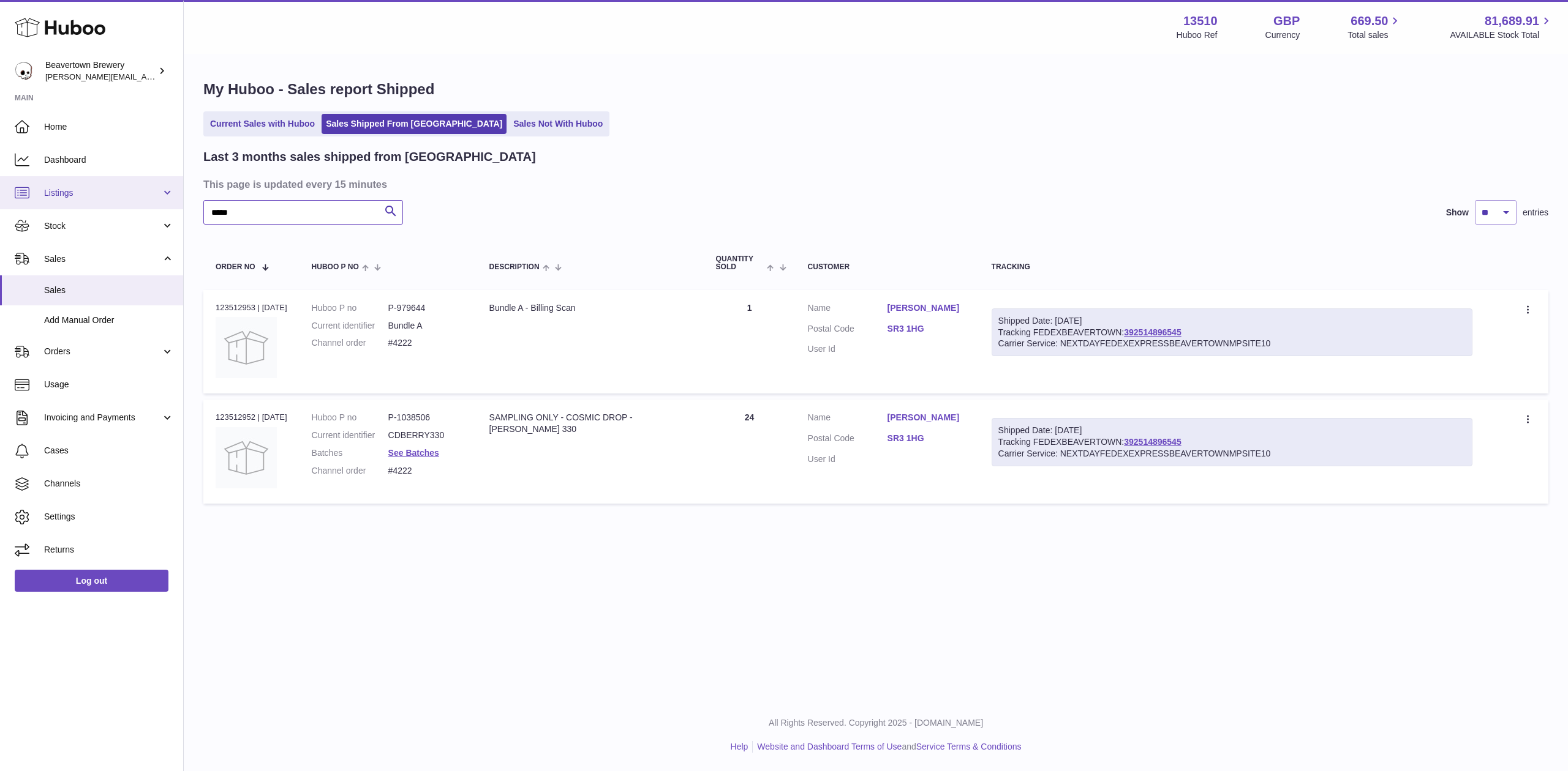
drag, startPoint x: 304, startPoint y: 204, endPoint x: 159, endPoint y: 207, distance: 145.0
click at [155, 207] on div "Huboo Beavertown Brewery Matthew.McCormack@beavertownbrewery.co.uk Main Home Da…" at bounding box center [784, 385] width 1568 height 771
paste input "text"
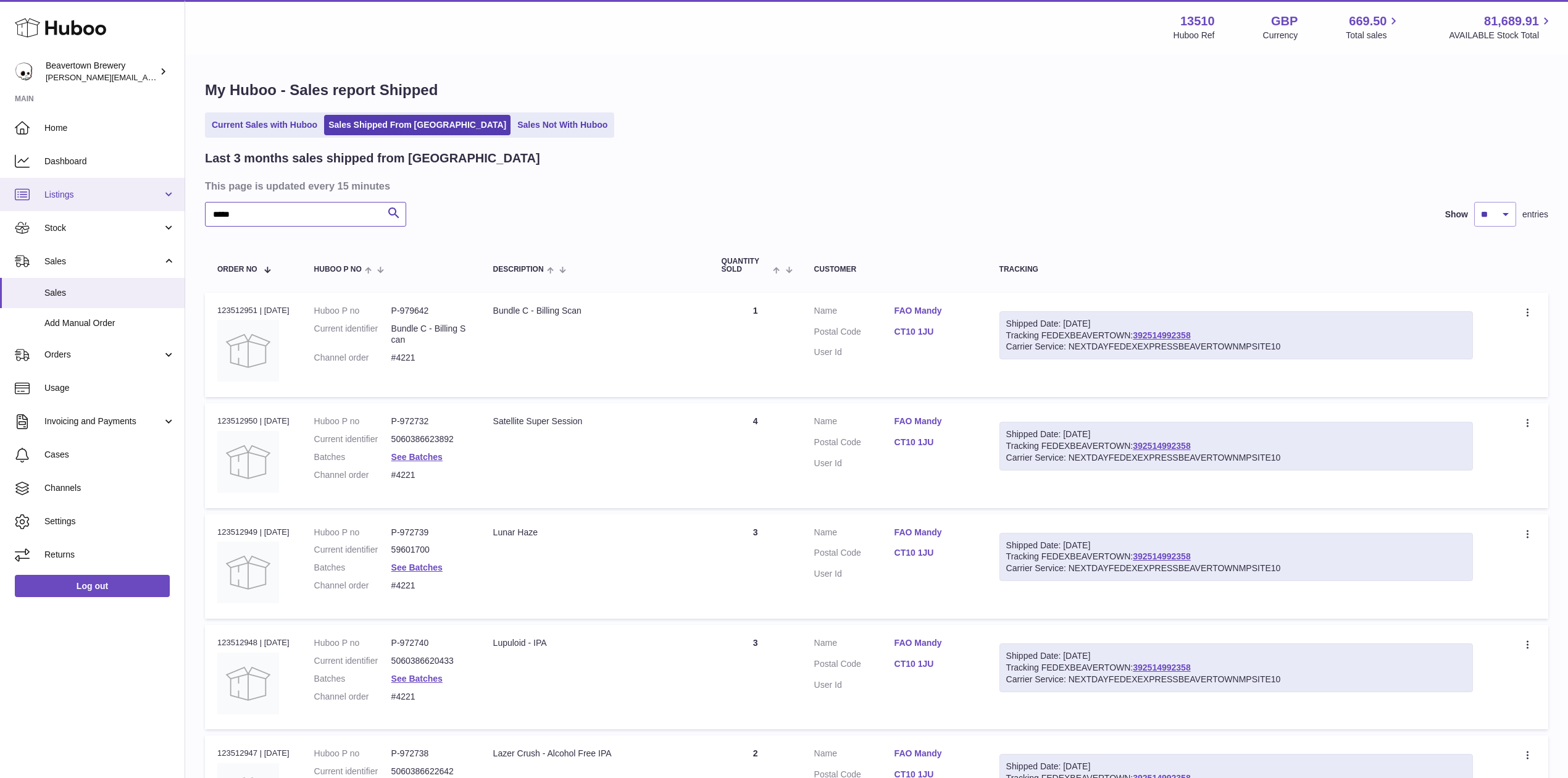
drag, startPoint x: 240, startPoint y: 212, endPoint x: 143, endPoint y: 208, distance: 97.1
click at [143, 208] on div "Huboo Beavertown Brewery Matthew.McCormack@beavertownbrewery.co.uk Main Home Da…" at bounding box center [784, 638] width 1568 height 1277
paste input "text"
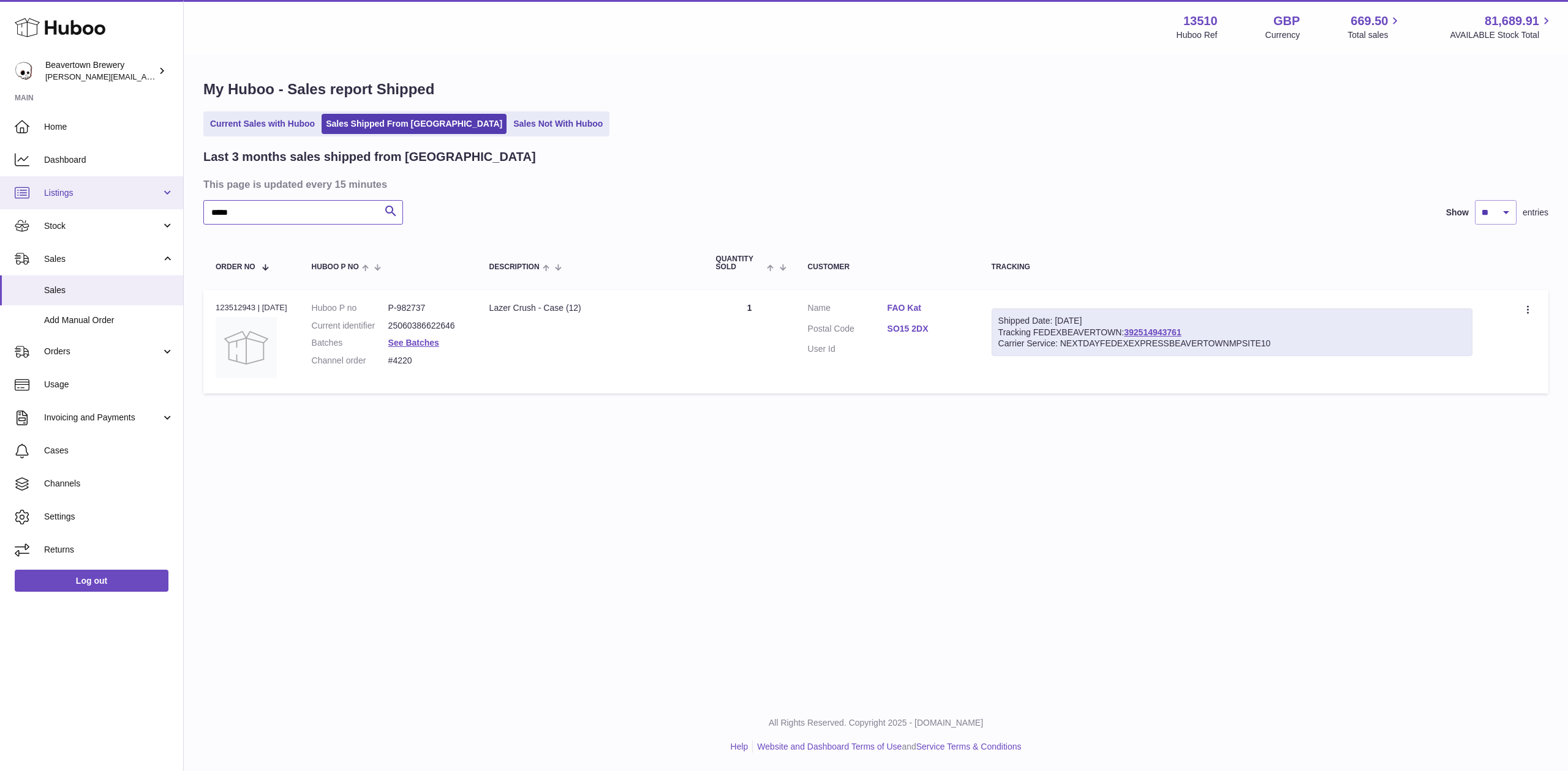
drag, startPoint x: 291, startPoint y: 206, endPoint x: 64, endPoint y: 191, distance: 227.5
click at [64, 191] on div "Huboo Beavertown Brewery Matthew.McCormack@beavertownbrewery.co.uk Main Home Da…" at bounding box center [784, 385] width 1568 height 771
paste input "text"
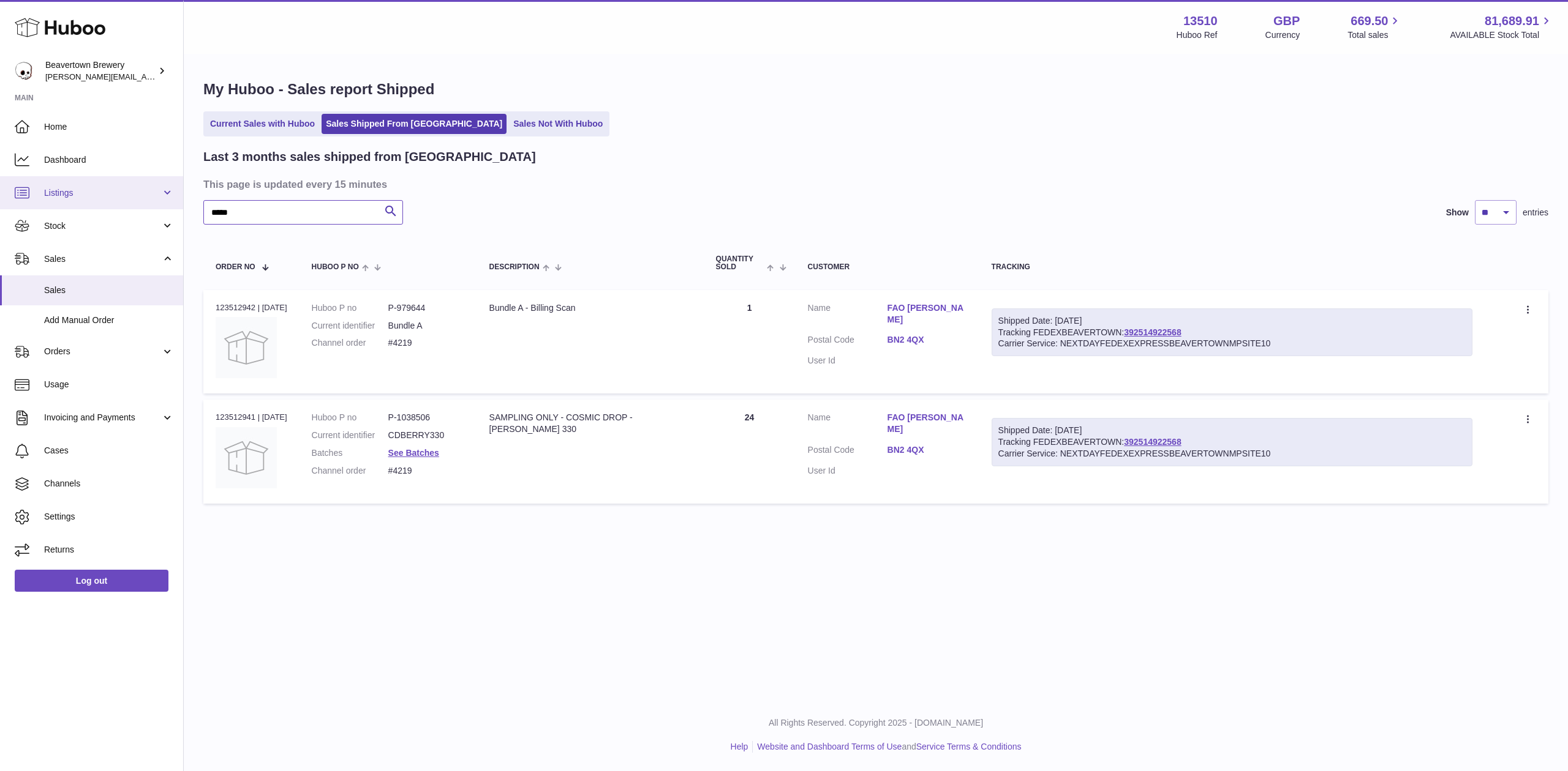
drag, startPoint x: 261, startPoint y: 214, endPoint x: 79, endPoint y: 189, distance: 183.7
click at [83, 189] on div "Huboo Beavertown Brewery Matthew.McCormack@beavertownbrewery.co.uk Main Home Da…" at bounding box center [784, 385] width 1568 height 771
paste input "text"
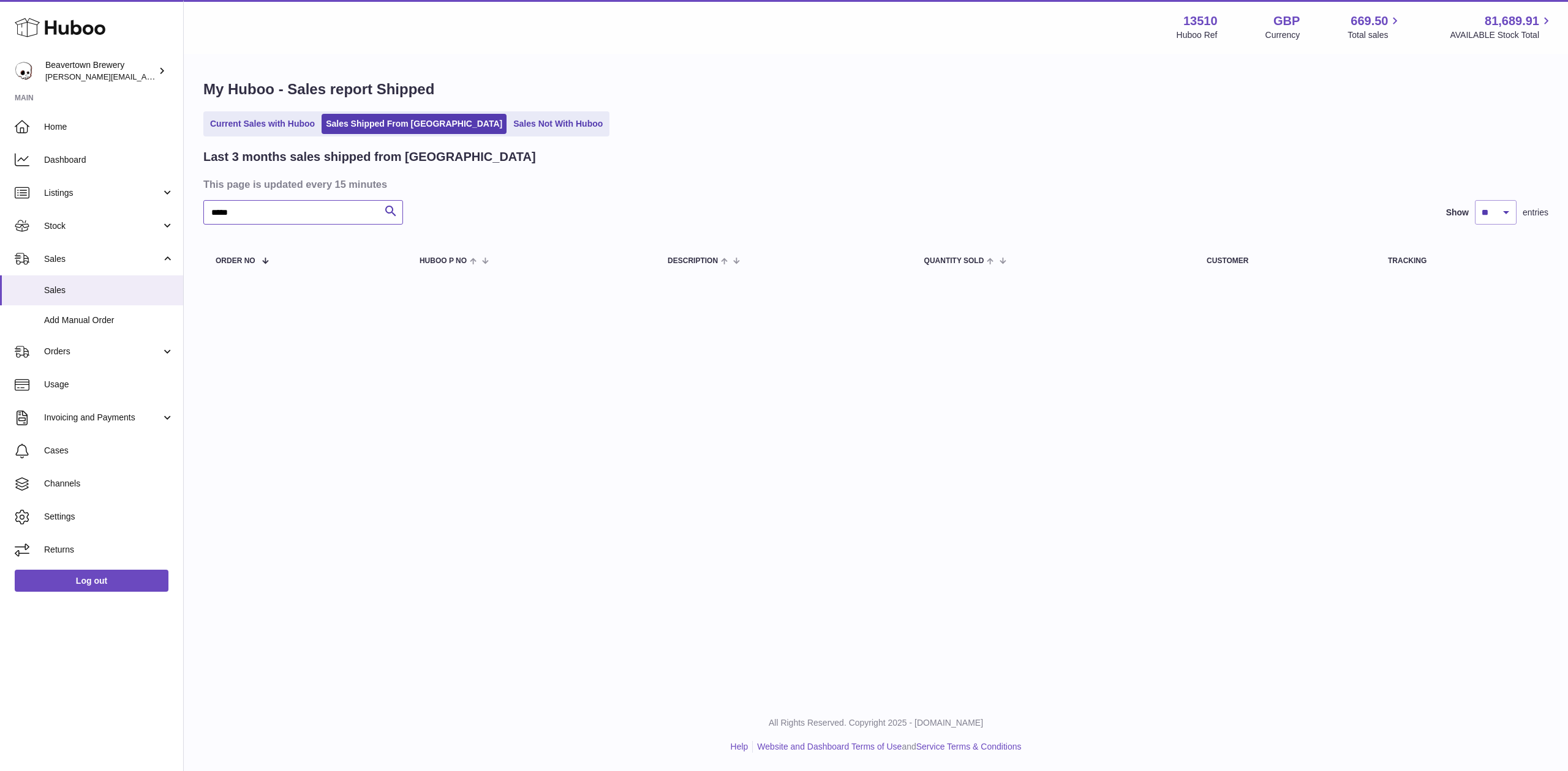
type input "*****"
click at [273, 139] on div "My Huboo - Sales report Shipped Current Sales with Huboo Sales Shipped From Hub…" at bounding box center [876, 181] width 1384 height 253
click at [267, 131] on link "Current Sales with Huboo" at bounding box center [263, 124] width 113 height 20
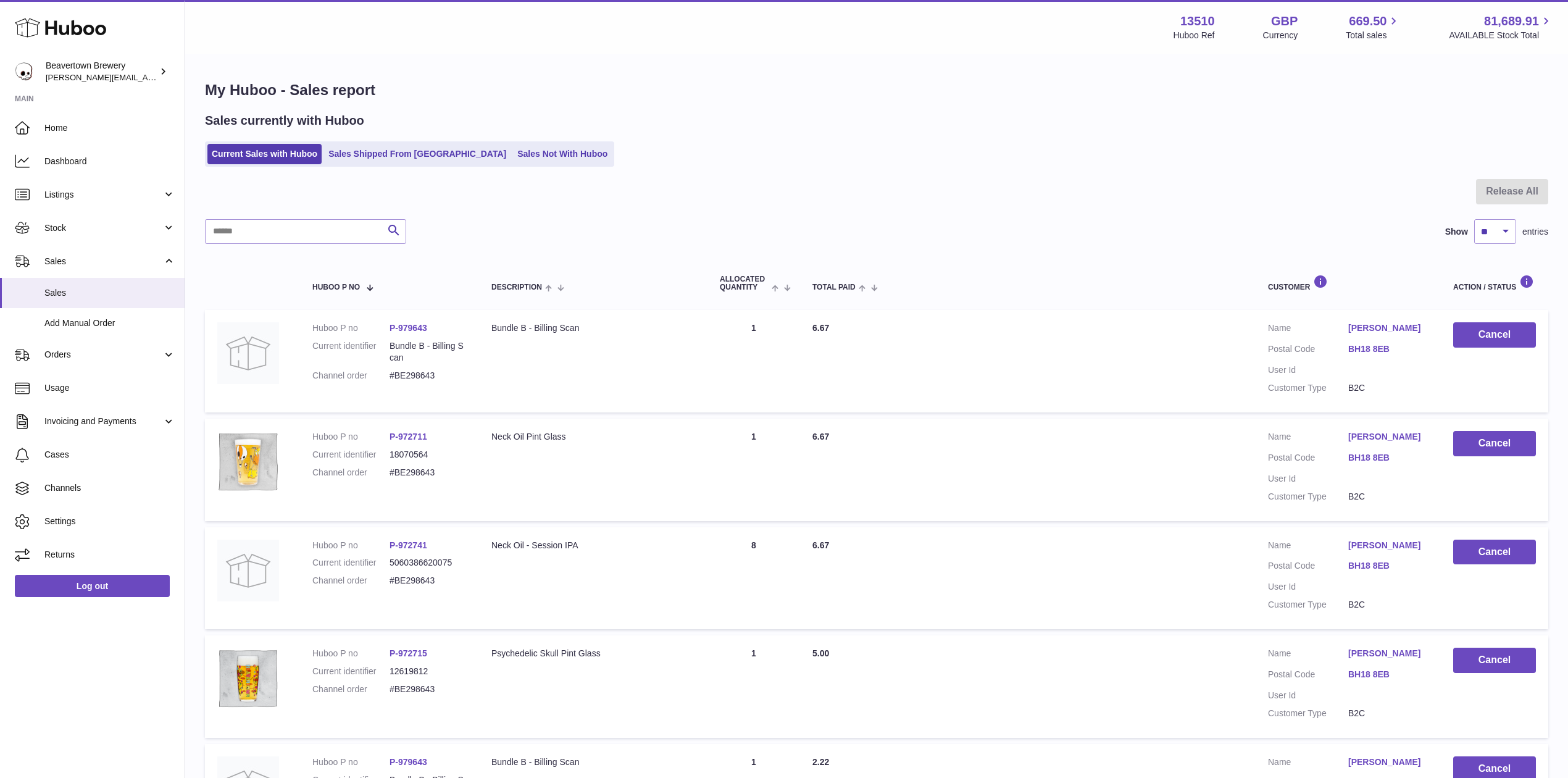
click at [317, 202] on div at bounding box center [876, 199] width 1344 height 40
click at [311, 235] on input "text" at bounding box center [305, 231] width 201 height 25
paste input "*****"
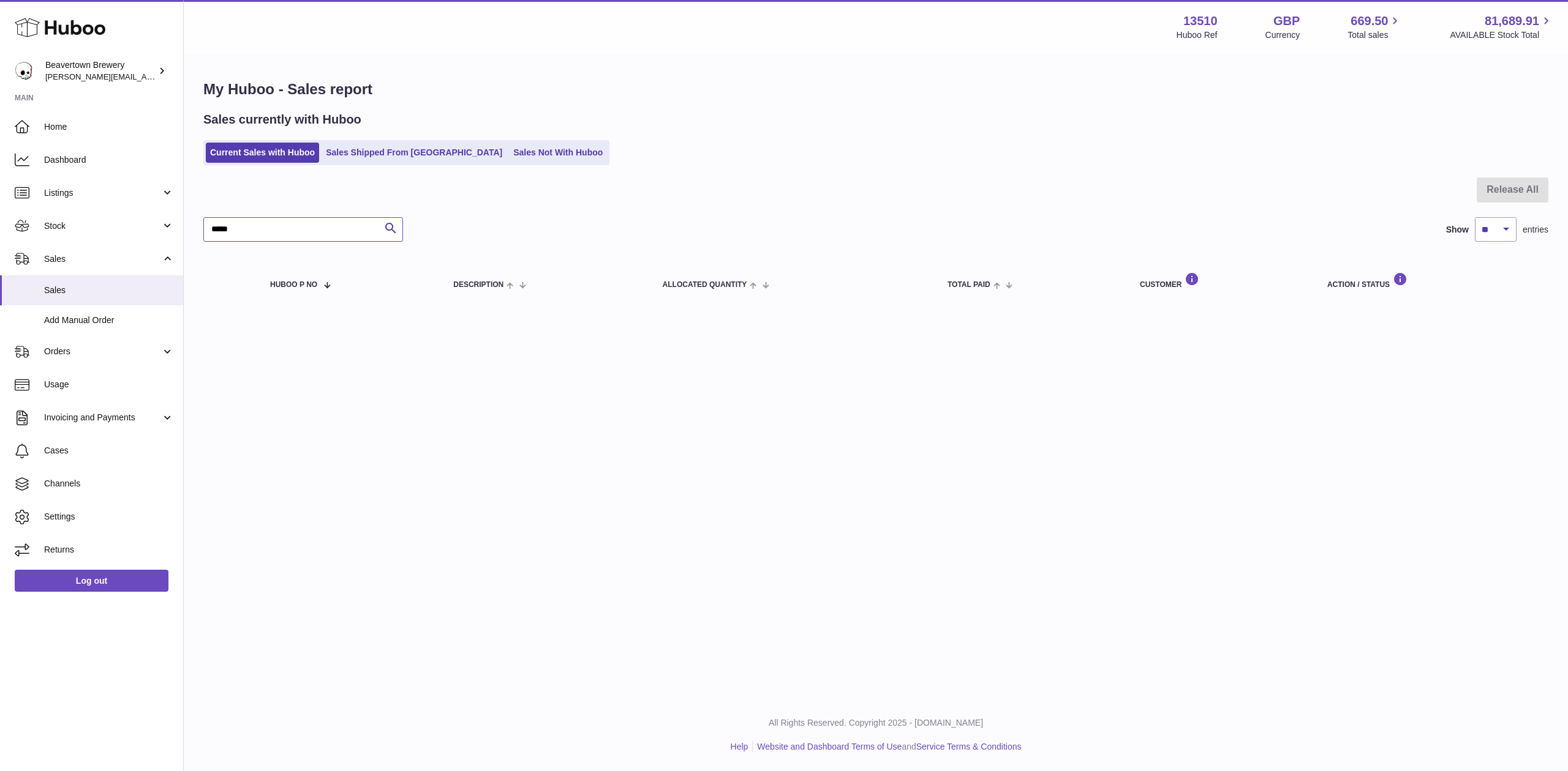
type input "*****"
click at [462, 174] on div "My Huboo - Sales report Sales currently with Huboo Current Sales with Huboo Sal…" at bounding box center [876, 193] width 1384 height 277
click at [509, 162] on link "Sales Not With Huboo" at bounding box center [557, 153] width 98 height 20
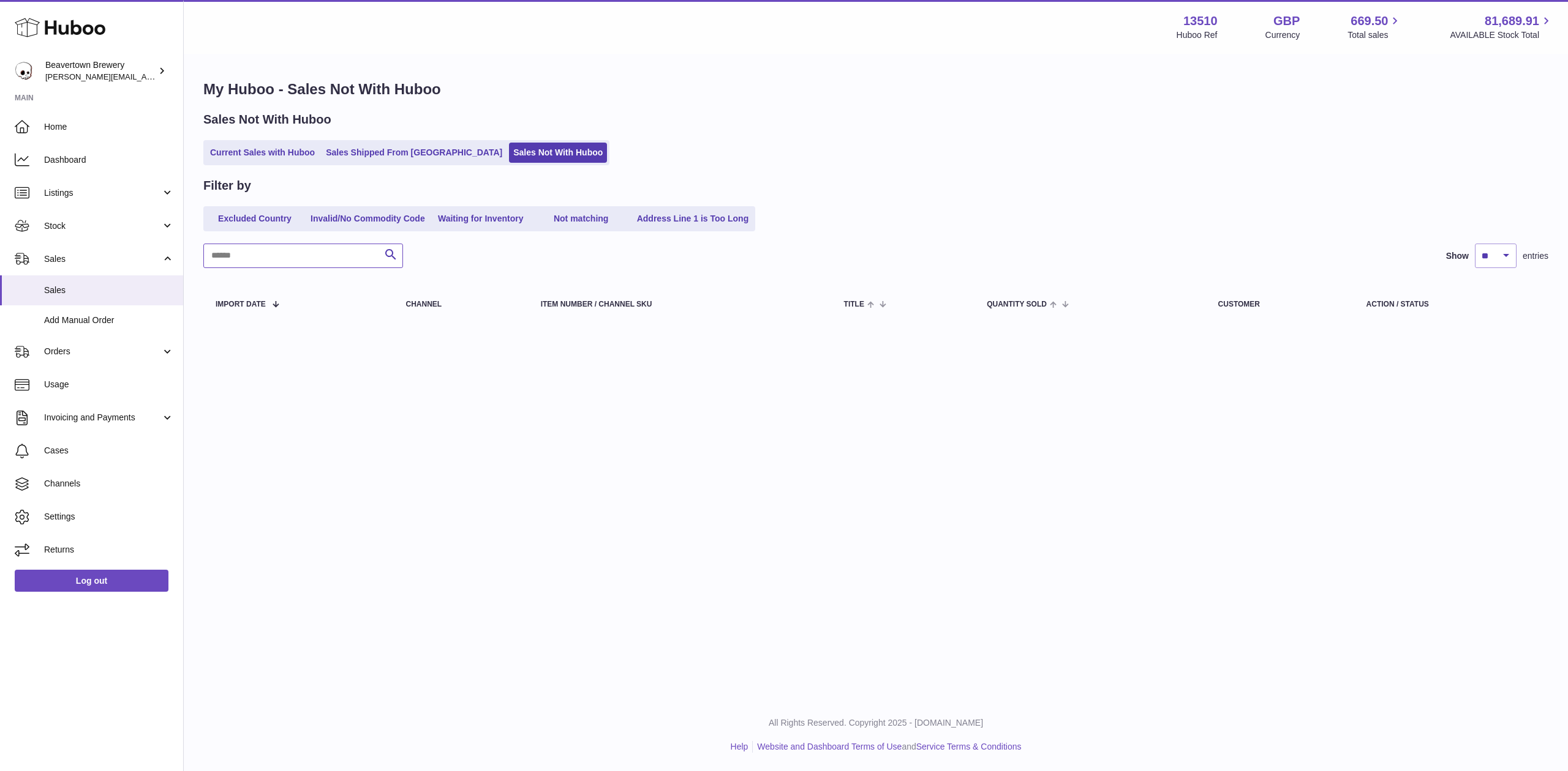
click at [229, 256] on input "text" at bounding box center [303, 256] width 199 height 25
paste input "*****"
type input "*****"
click at [359, 160] on link "Sales Shipped From [GEOGRAPHIC_DATA]" at bounding box center [413, 153] width 185 height 20
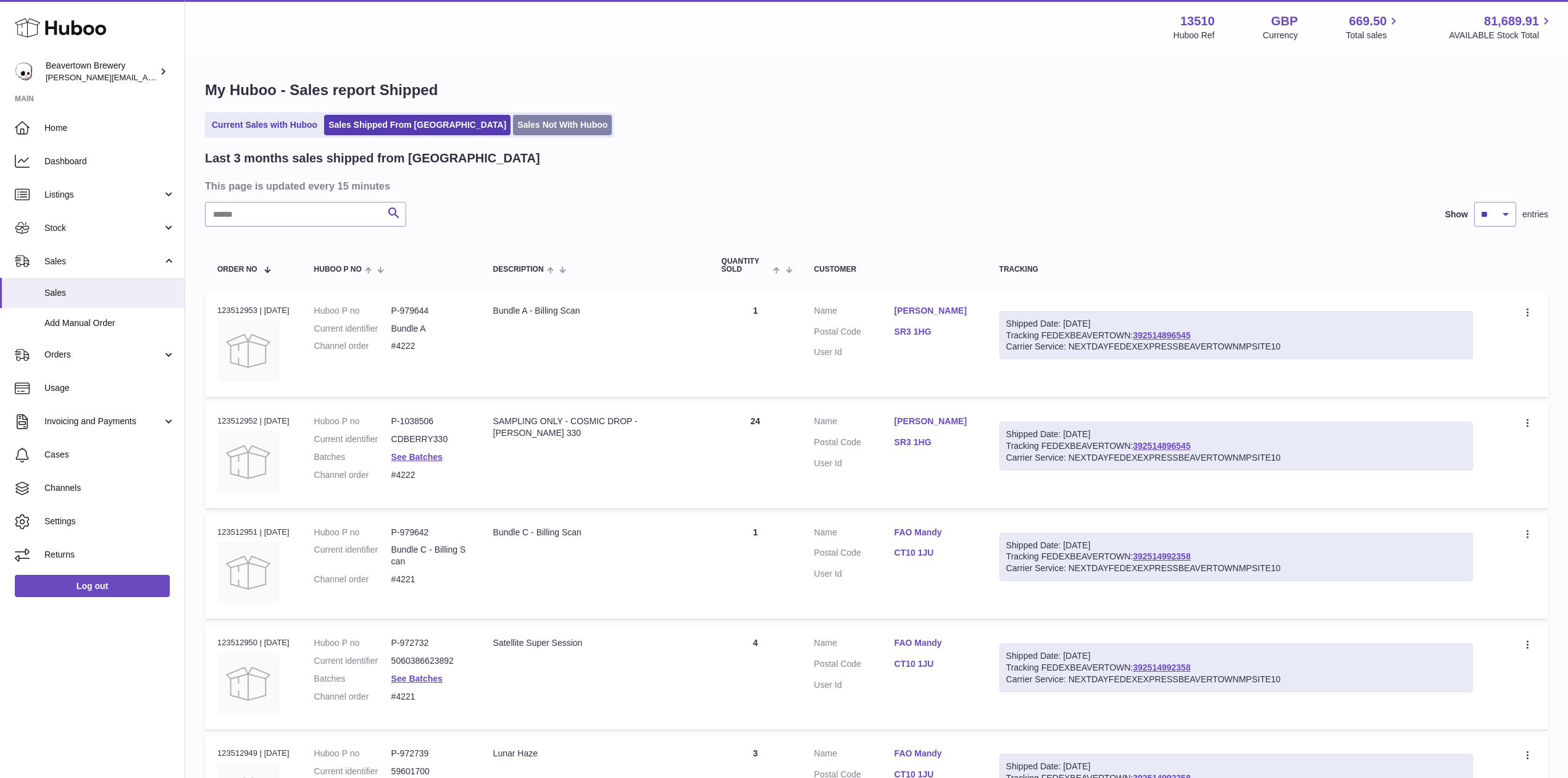
click at [513, 122] on link "Sales Not With Huboo" at bounding box center [562, 125] width 99 height 20
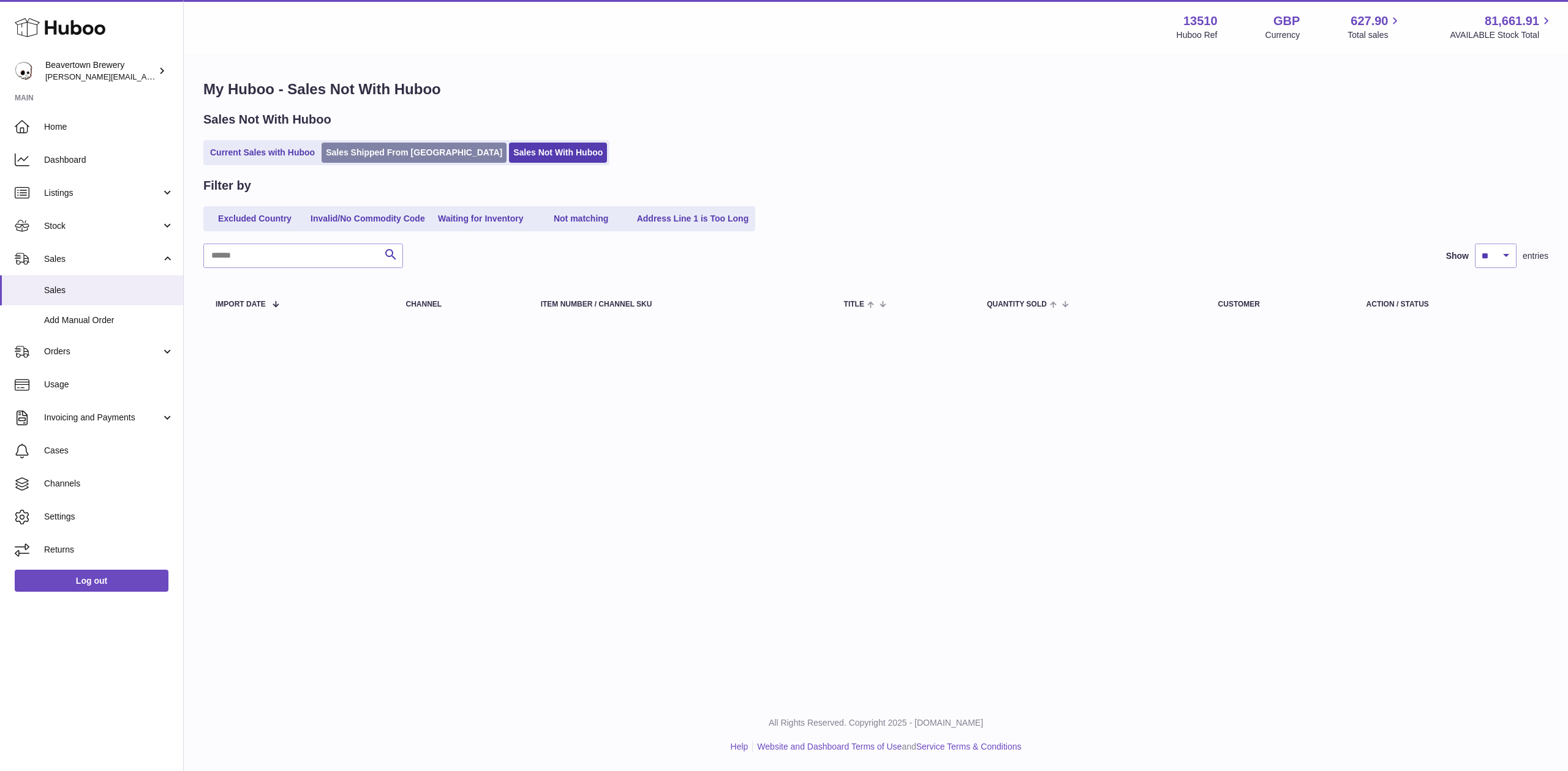
click at [361, 147] on link "Sales Shipped From [GEOGRAPHIC_DATA]" at bounding box center [413, 153] width 185 height 20
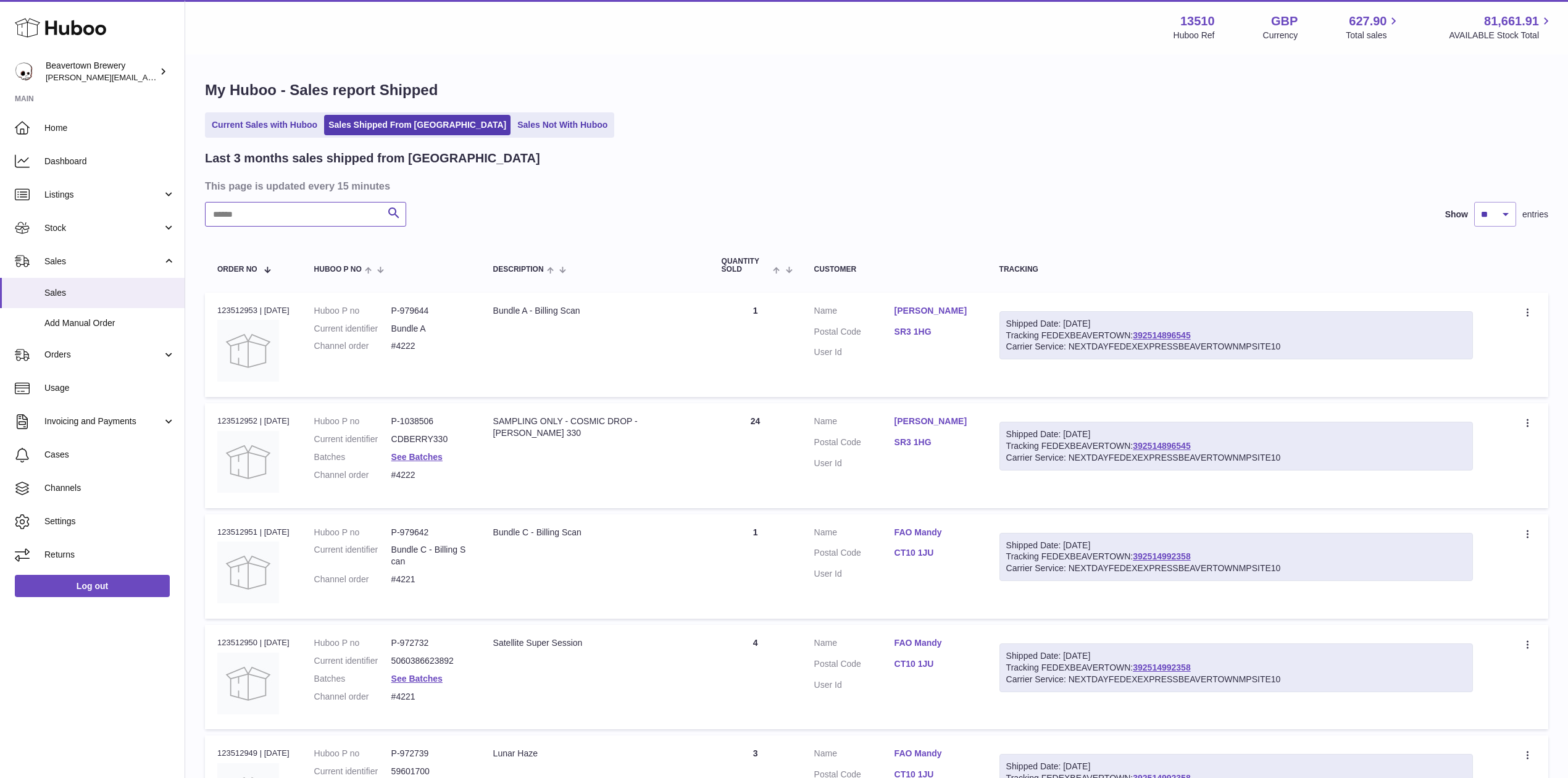
click at [294, 210] on input "text" at bounding box center [305, 214] width 201 height 25
paste input "*****"
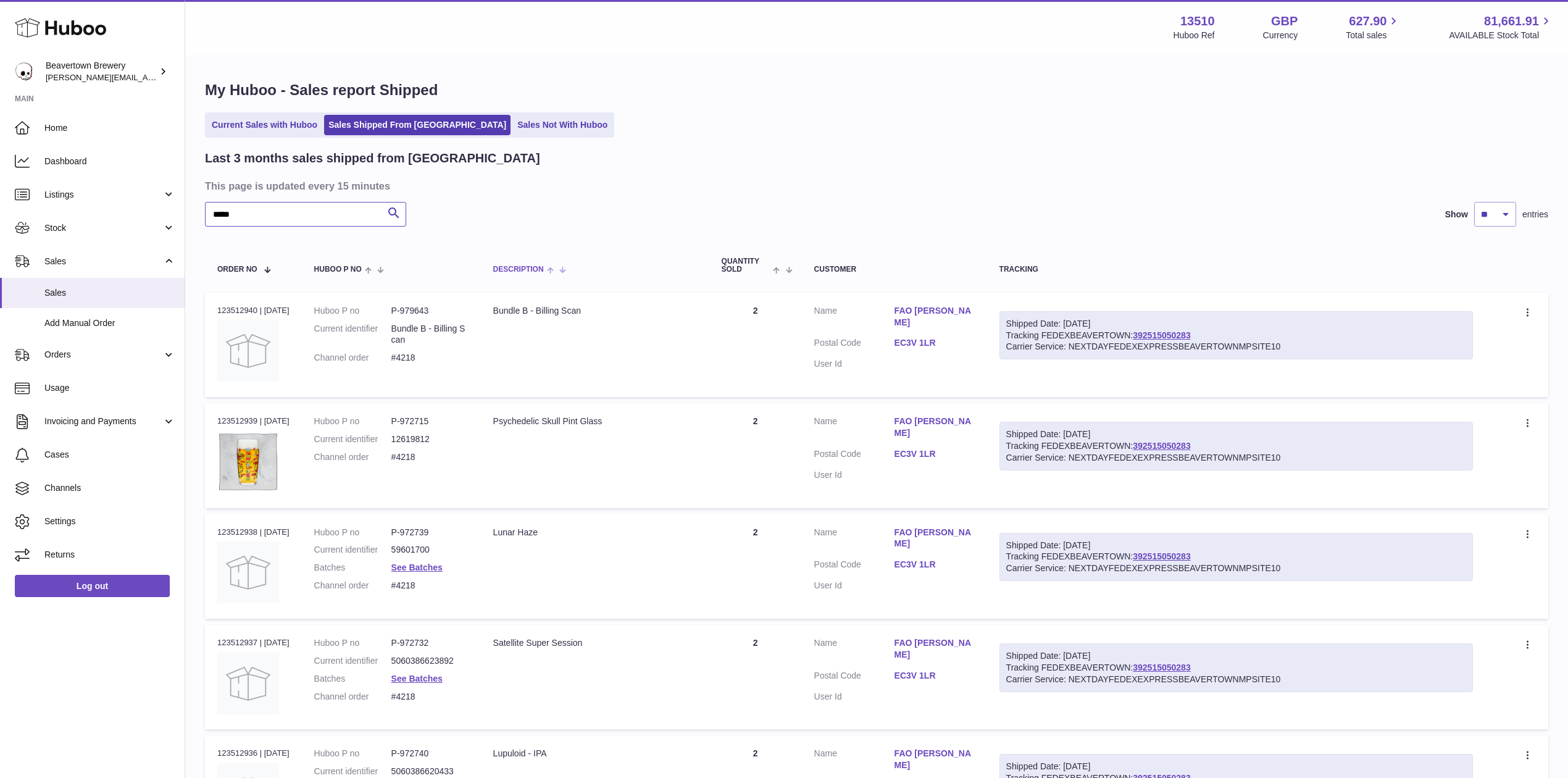
type input "*****"
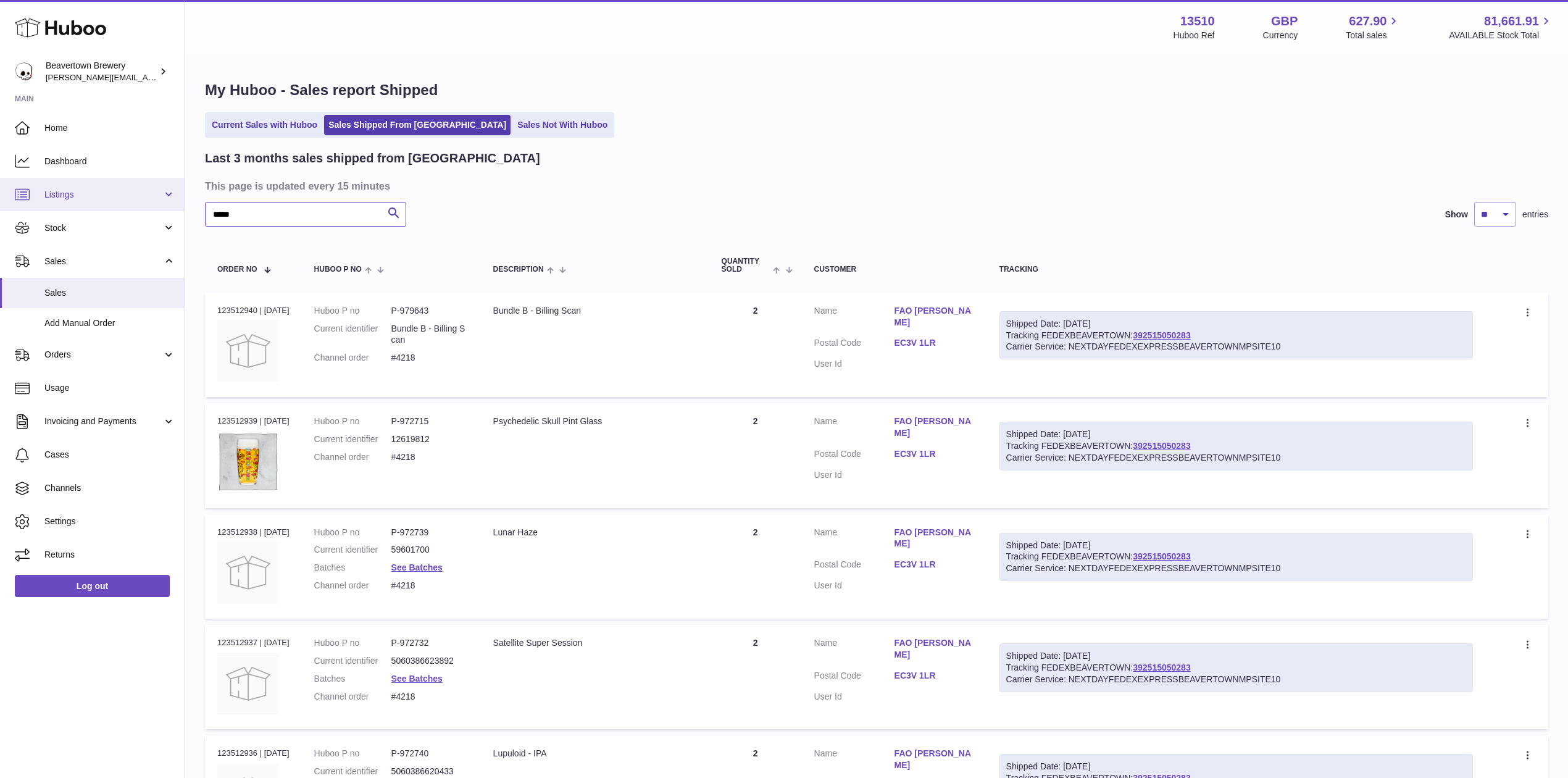
drag, startPoint x: 297, startPoint y: 223, endPoint x: 65, endPoint y: 195, distance: 233.7
click at [68, 196] on div "Huboo Beavertown Brewery Matthew.McCormack@beavertownbrewery.co.uk Main Home Da…" at bounding box center [784, 693] width 1568 height 1387
click at [311, 147] on div "My Huboo - Sales report Shipped Current Sales with Huboo Sales Shipped From Hub…" at bounding box center [877, 685] width 1383 height 1259
click at [269, 131] on link "Current Sales with Huboo" at bounding box center [265, 125] width 114 height 20
click at [478, 139] on div "My Huboo - Sales report Shipped Current Sales with Huboo Sales Shipped From Hub…" at bounding box center [877, 685] width 1383 height 1259
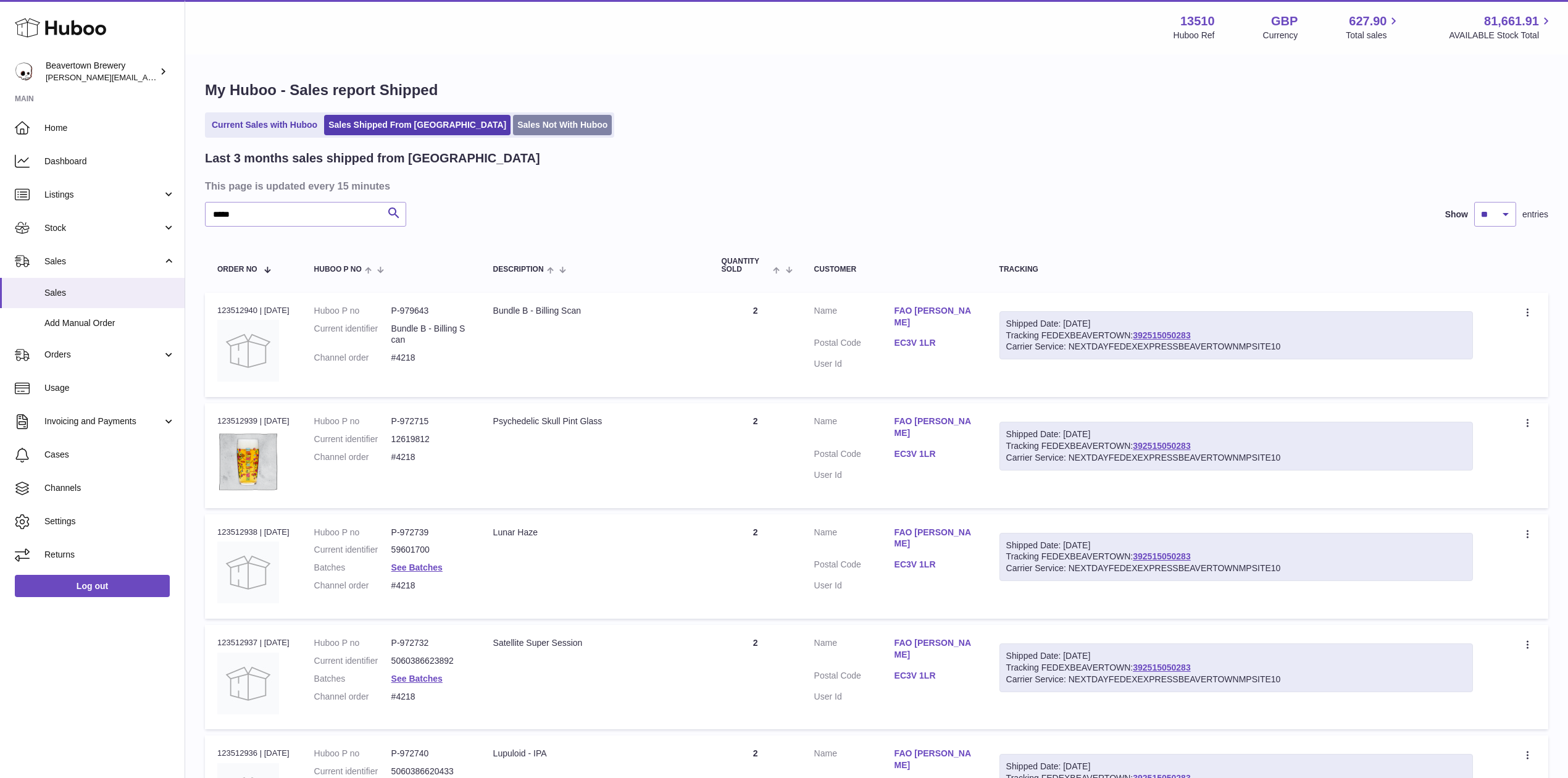
click at [513, 131] on link "Sales Not With Huboo" at bounding box center [562, 125] width 99 height 20
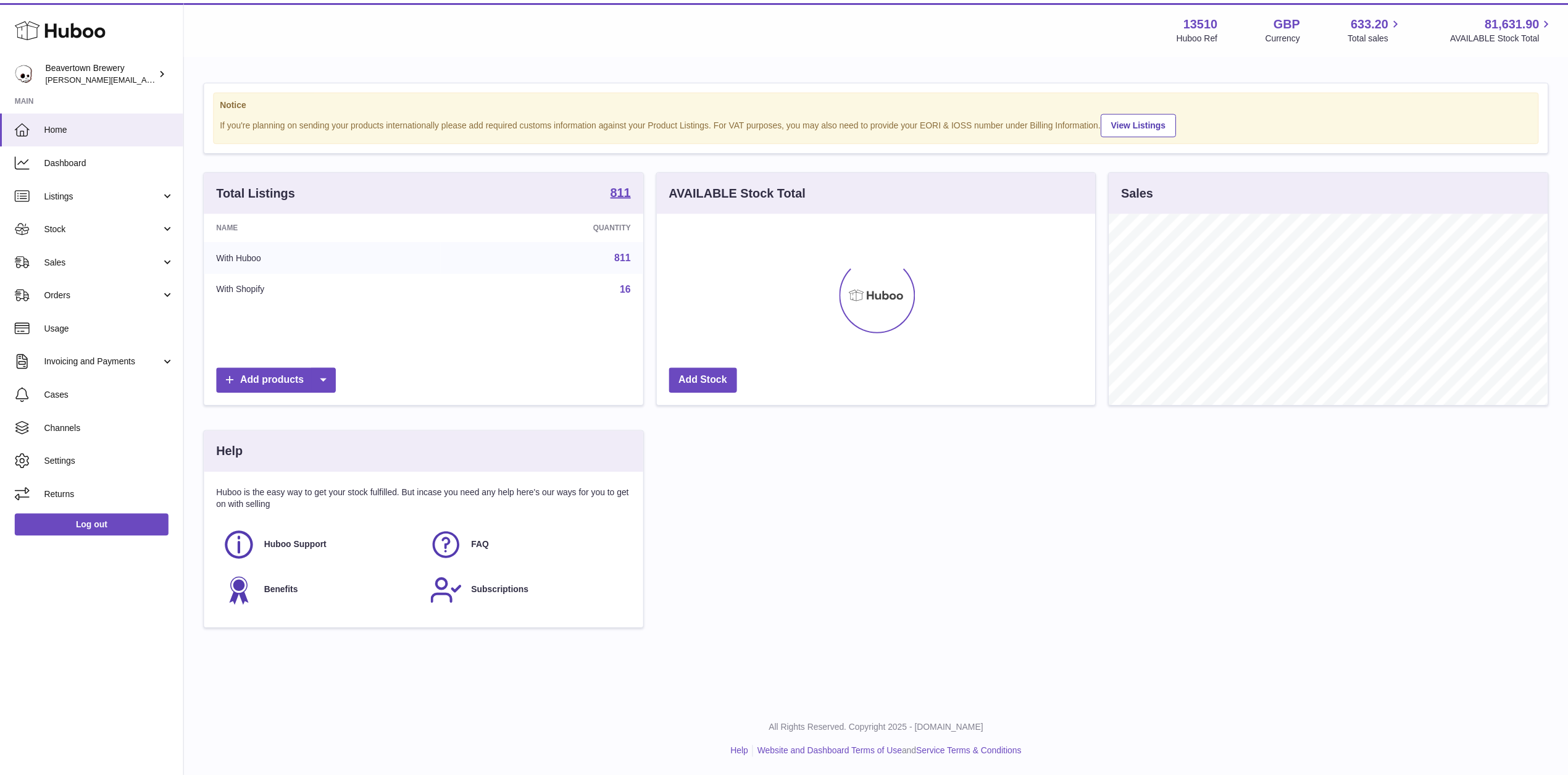
scroll to position [193, 442]
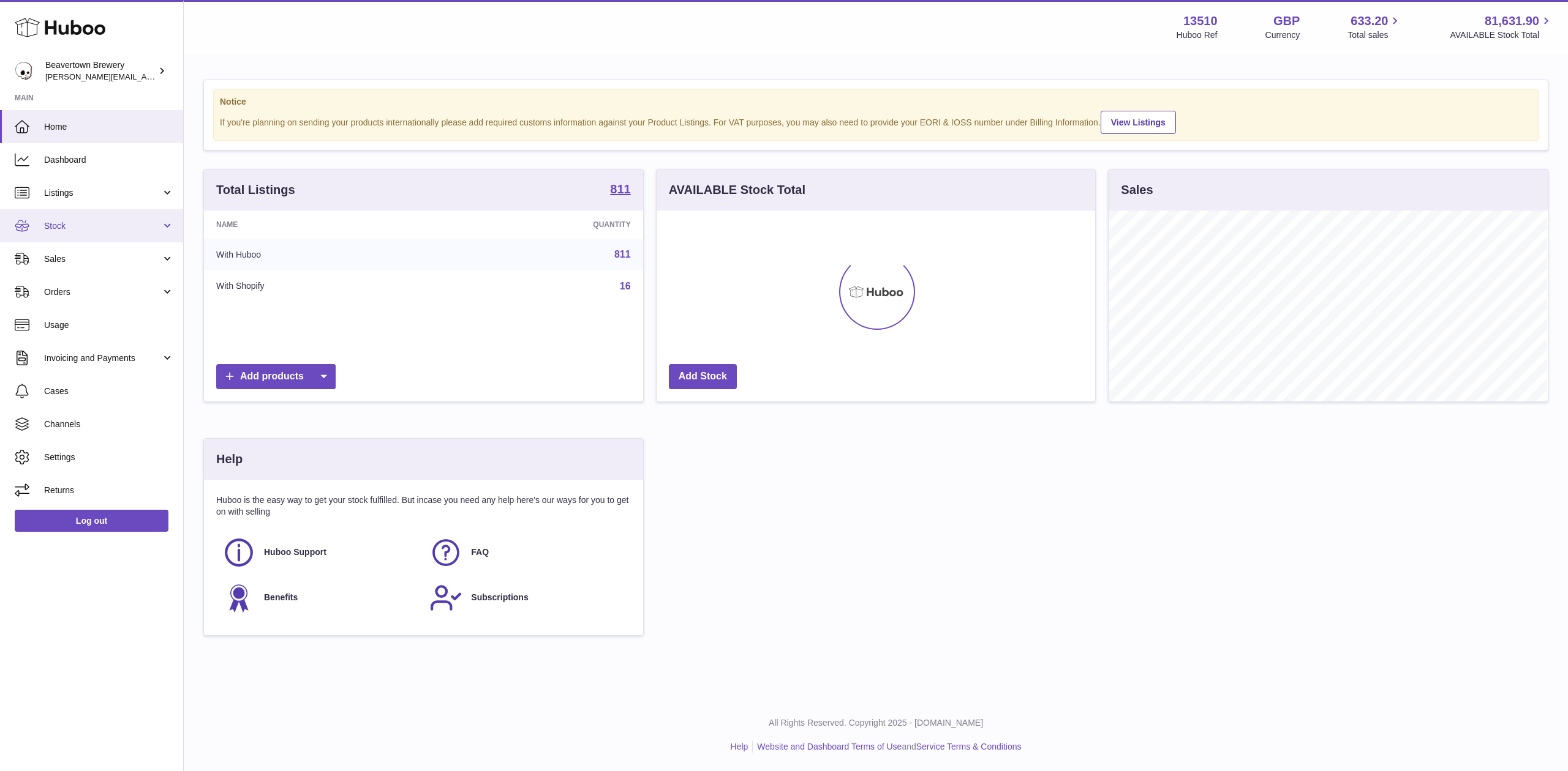
click at [93, 219] on link "Stock" at bounding box center [91, 226] width 183 height 33
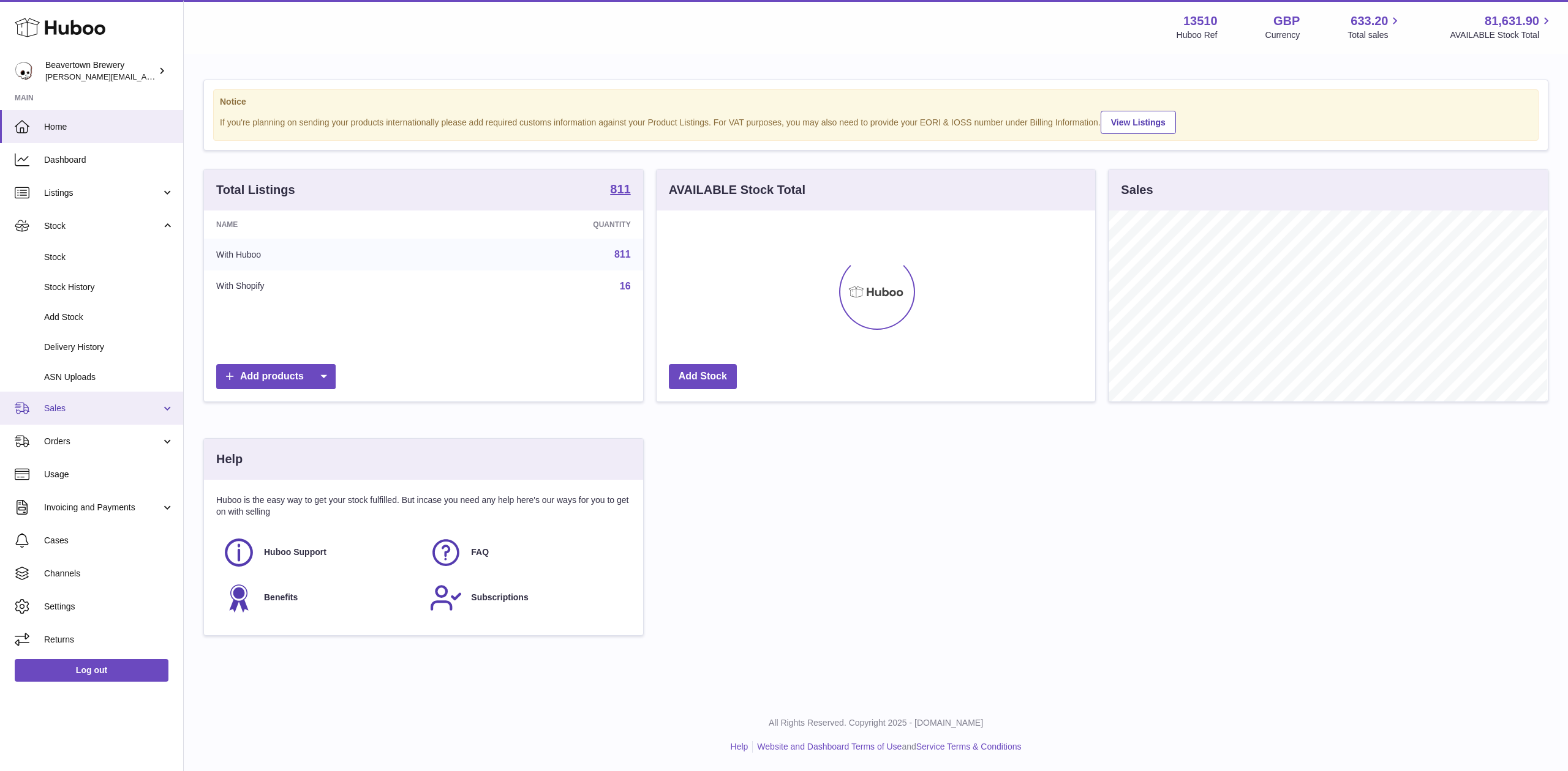
click at [110, 404] on span "Sales" at bounding box center [102, 408] width 117 height 11
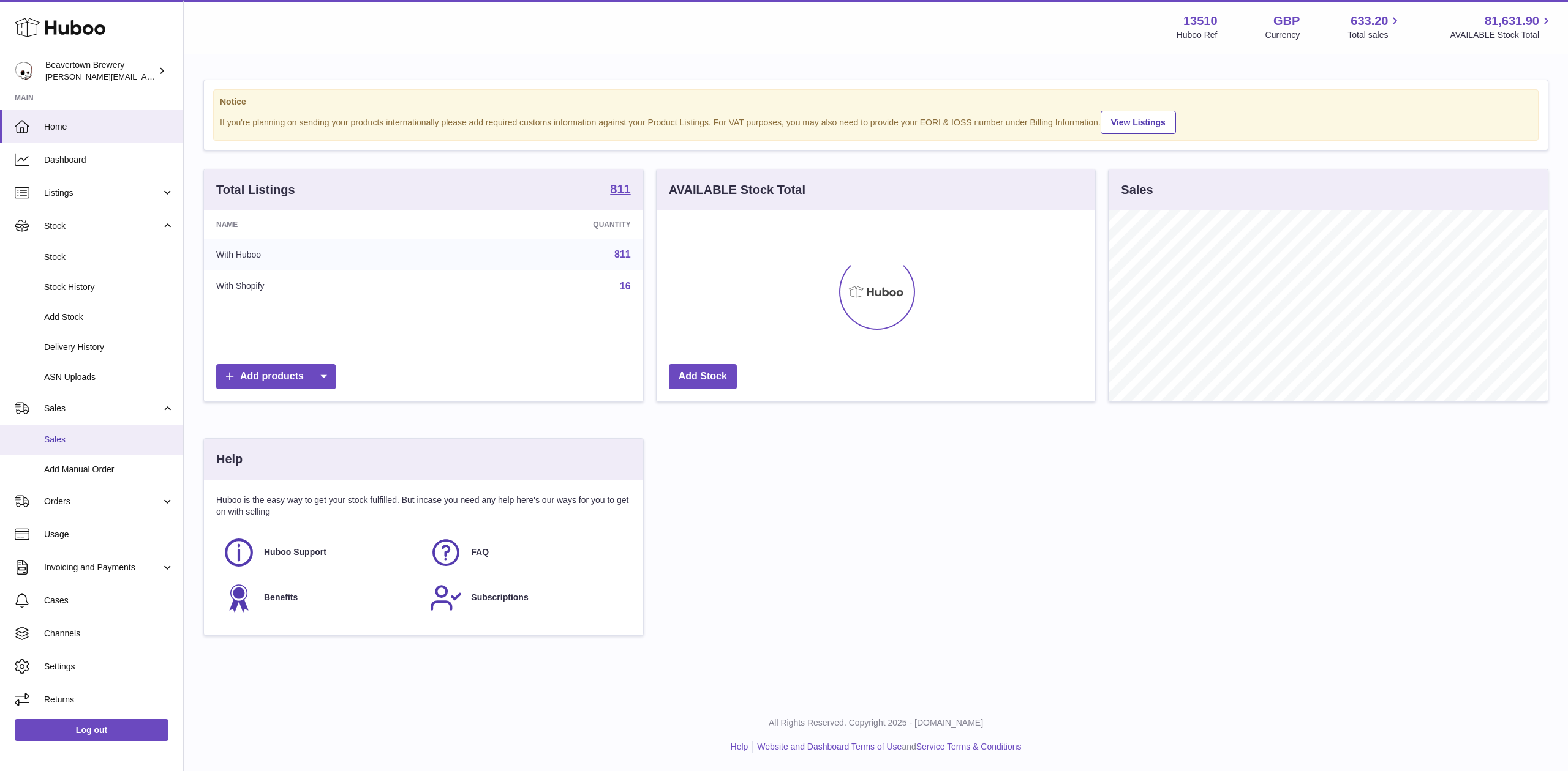
click at [91, 436] on span "Sales" at bounding box center [109, 439] width 130 height 11
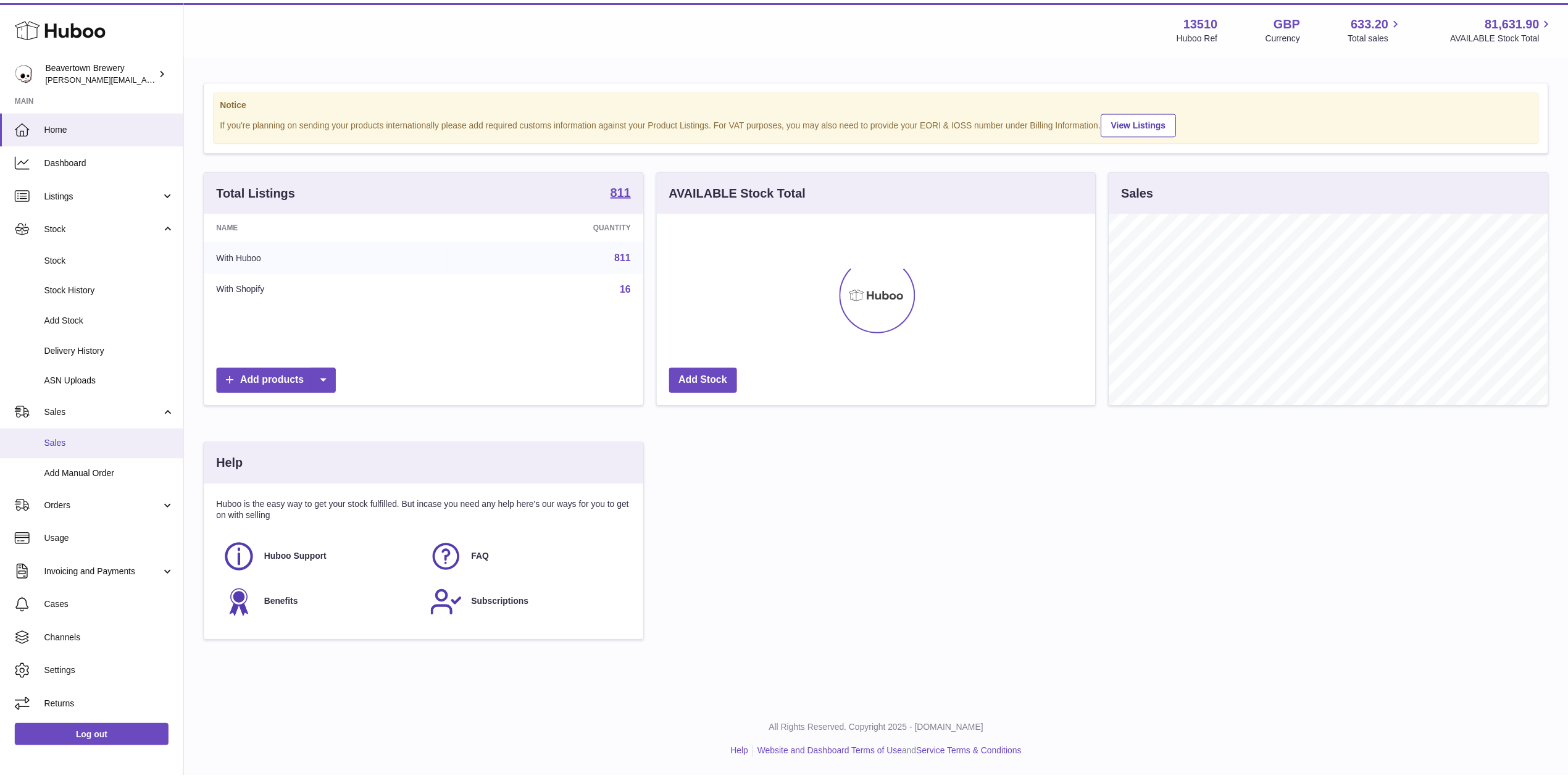
scroll to position [617474, 616923]
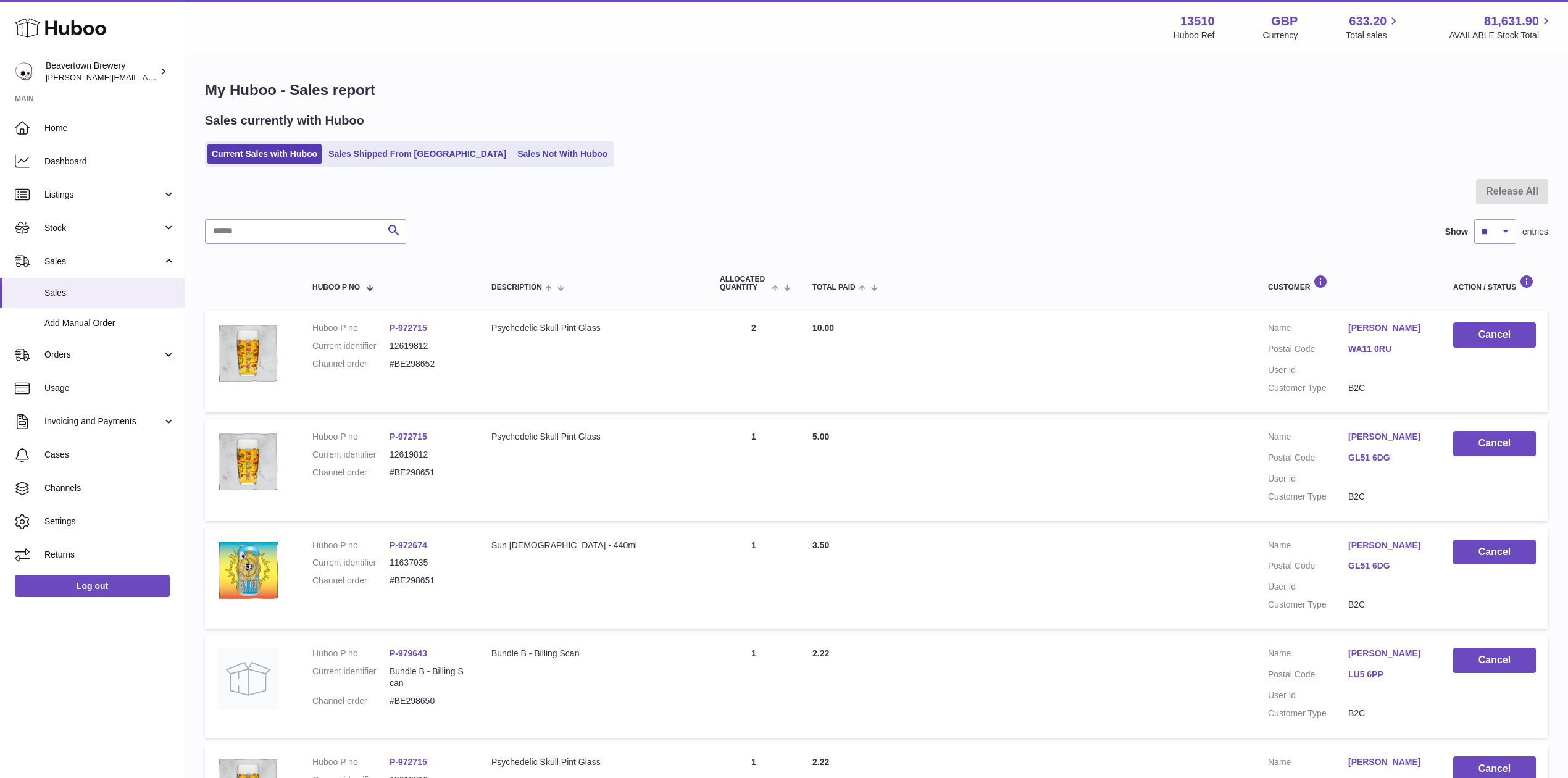
click at [382, 166] on ul "Current Sales with Huboo Sales Shipped From [GEOGRAPHIC_DATA] Sales Not With Hu…" at bounding box center [409, 154] width 409 height 26
click at [513, 144] on link "Sales Not With Huboo" at bounding box center [562, 154] width 99 height 20
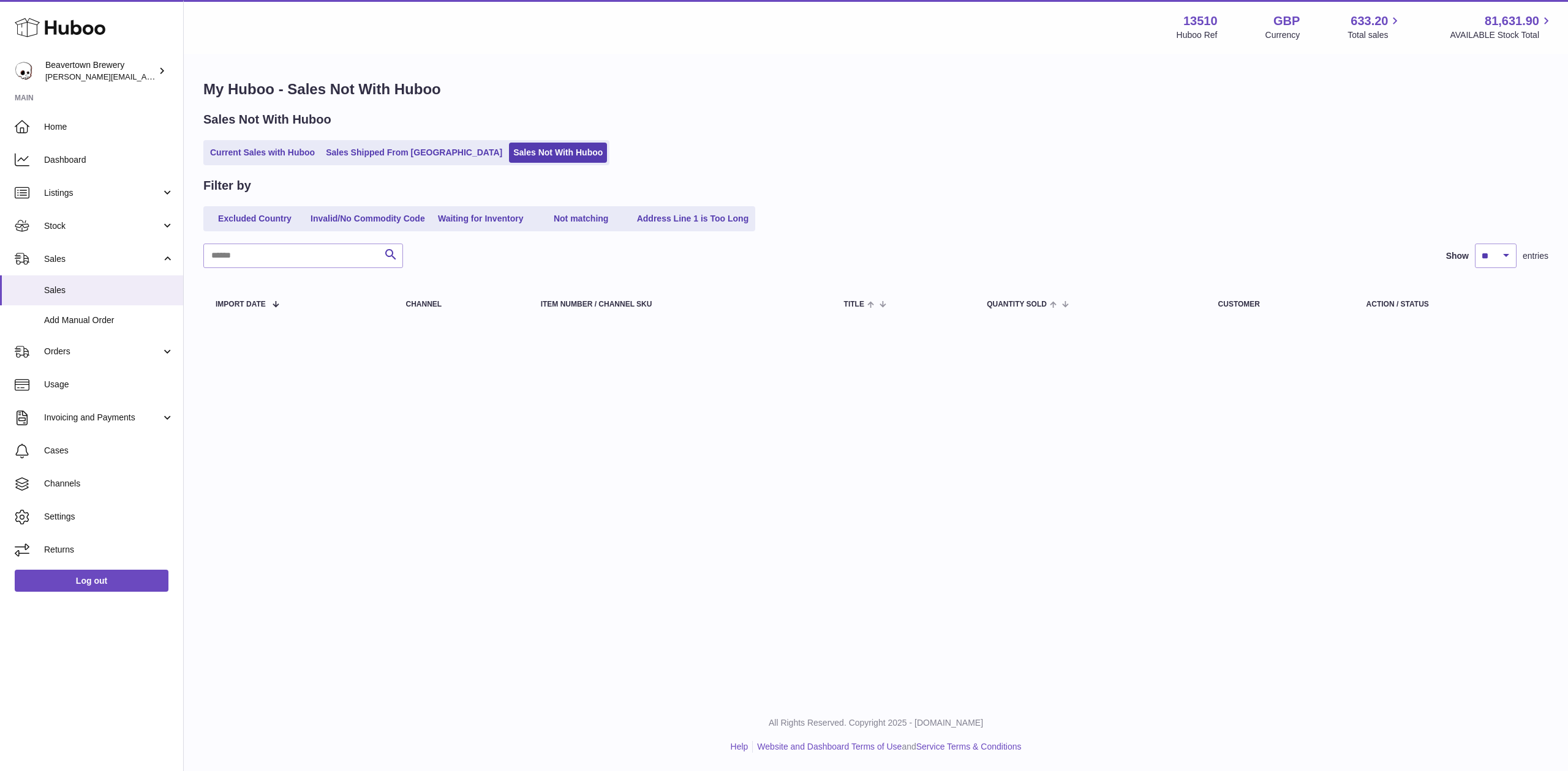
click at [417, 172] on div "My Huboo - Sales Not With Huboo Sales Not With Huboo Current Sales with Huboo S…" at bounding box center [876, 203] width 1384 height 297
click at [397, 157] on link "Sales Shipped From [GEOGRAPHIC_DATA]" at bounding box center [413, 153] width 185 height 20
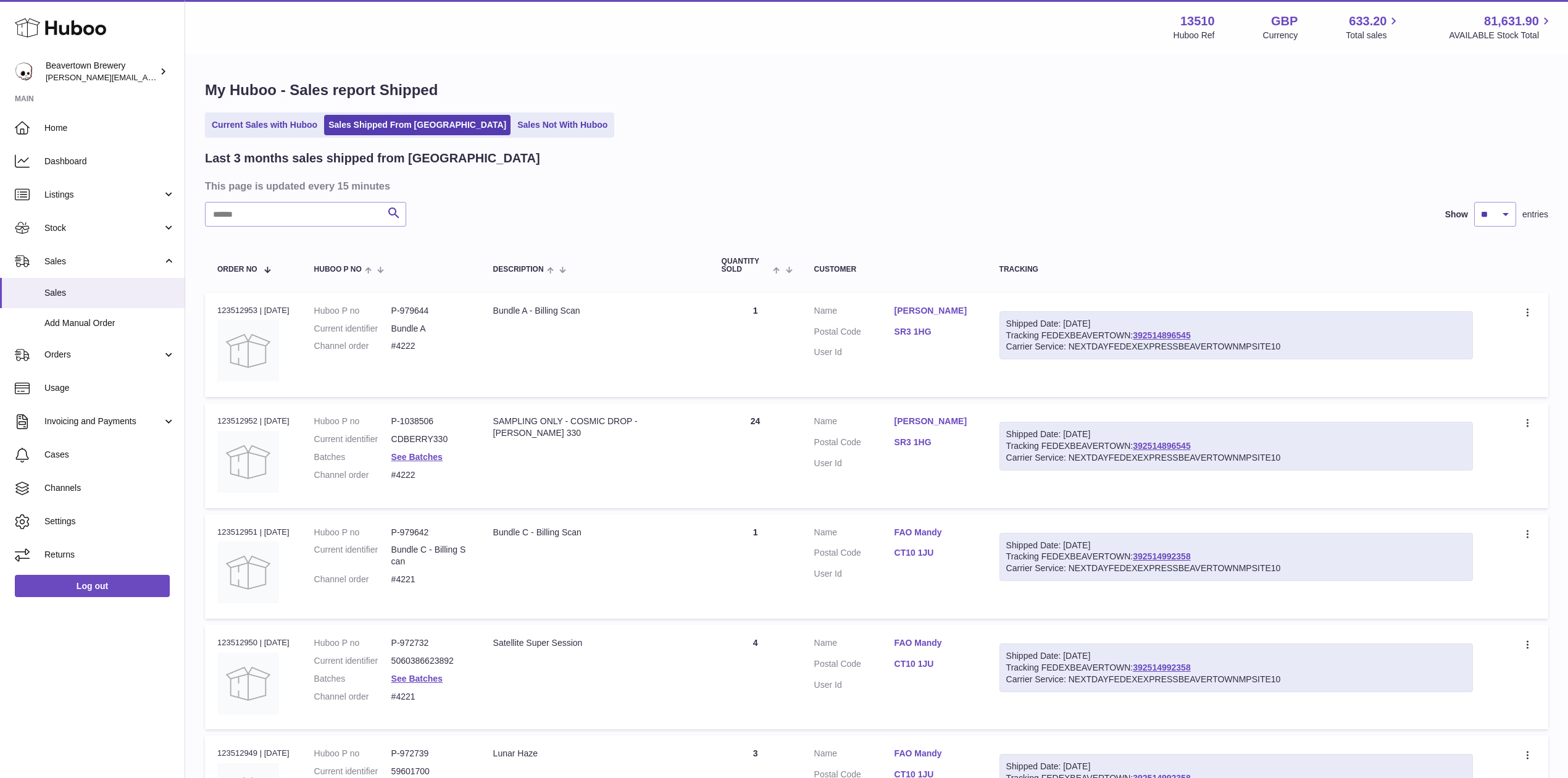
click at [304, 229] on div "Last 3 months sales shipped from [GEOGRAPHIC_DATA] This page is updated every 1…" at bounding box center [876, 786] width 1344 height 1273
click at [292, 223] on input "text" at bounding box center [305, 214] width 201 height 25
paste input "*****"
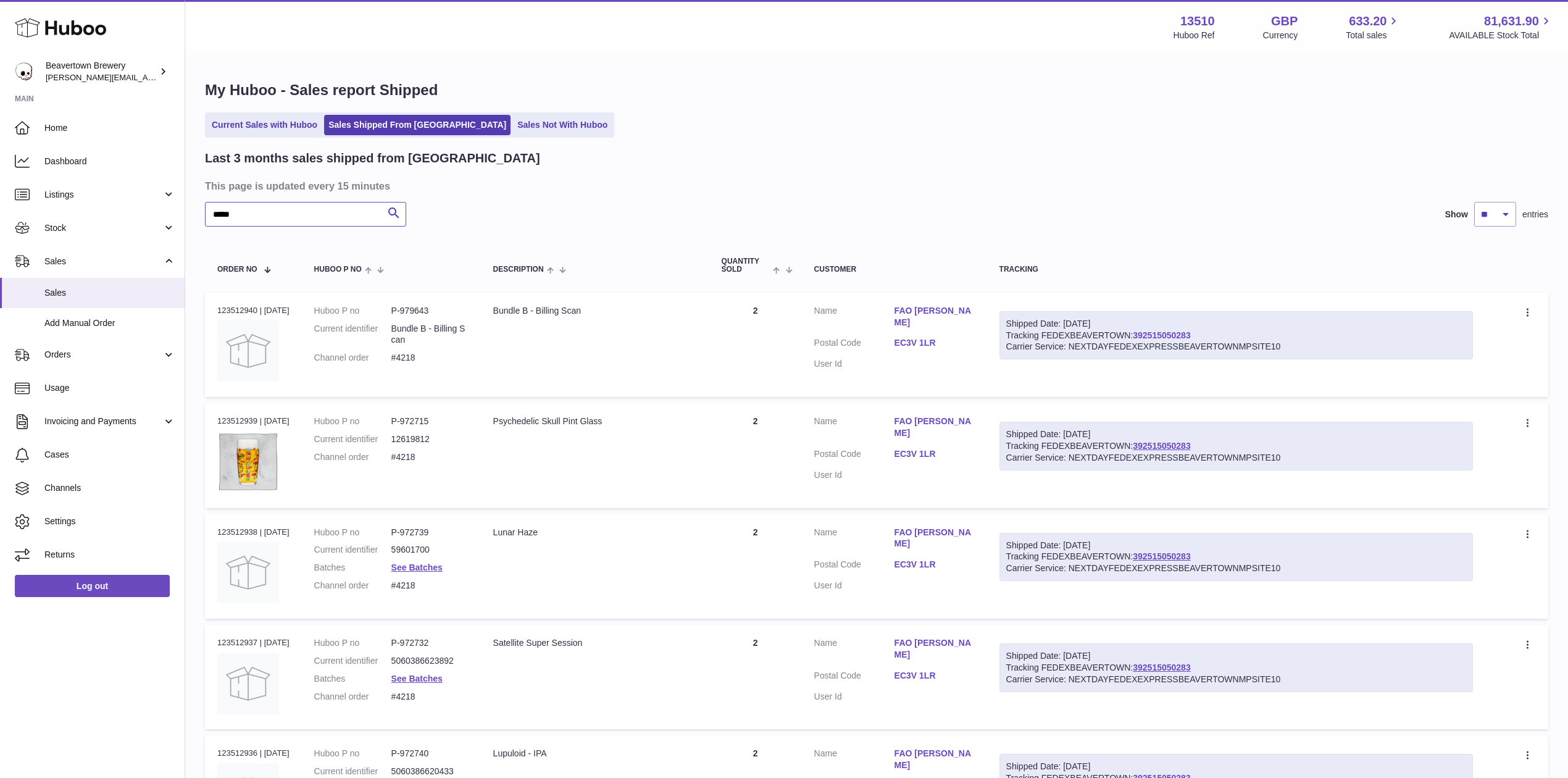
type input "*****"
